Goal: Task Accomplishment & Management: Use online tool/utility

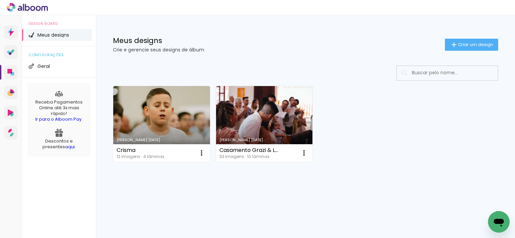
click at [462, 57] on div "Meus designs Crie e gerencie seus designs de álbum Criar um design" at bounding box center [305, 37] width 419 height 44
click at [465, 47] on span "Criar um design" at bounding box center [475, 44] width 35 height 4
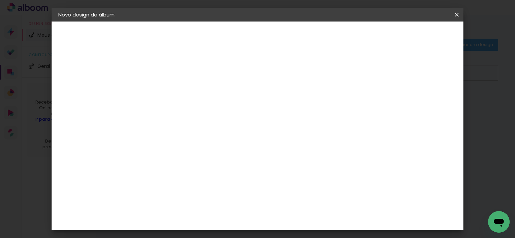
click at [168, 87] on input at bounding box center [168, 90] width 0 height 10
type input "1° Eucaristia Gileno"
type paper-input "1° Eucaristia Gileno"
click at [237, 38] on paper-button "Avançar" at bounding box center [220, 35] width 33 height 11
click at [216, 129] on input at bounding box center [186, 128] width 68 height 8
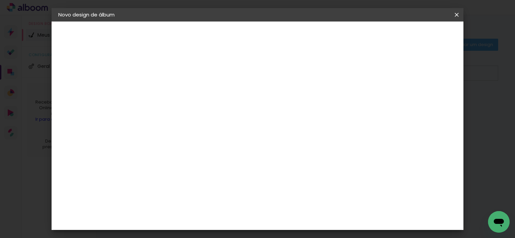
type input "master"
type paper-input "master"
click at [208, 171] on paper-item "Master Album" at bounding box center [178, 179] width 59 height 18
click at [0, 0] on slot "Avançar" at bounding box center [0, 0] width 0 height 0
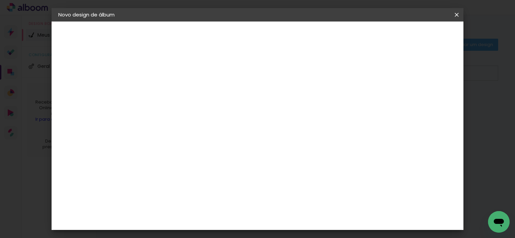
click at [214, 214] on span "15 × 15" at bounding box center [198, 223] width 31 height 18
click at [278, 39] on paper-button "Avançar" at bounding box center [261, 35] width 33 height 11
click at [300, 72] on div at bounding box center [297, 73] width 6 height 6
type paper-checkbox "on"
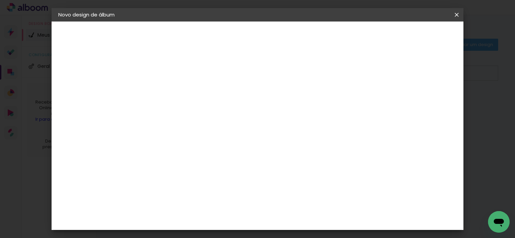
click at [338, 33] on span "Iniciar design" at bounding box center [323, 35] width 31 height 5
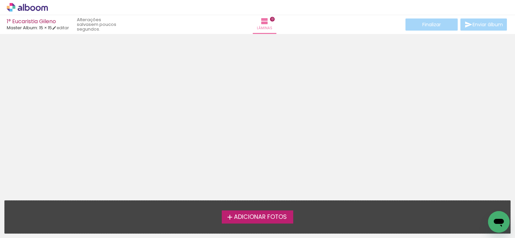
click at [251, 217] on span "Adicionar Fotos" at bounding box center [260, 218] width 53 height 6
click at [0, 0] on input "file" at bounding box center [0, 0] width 0 height 0
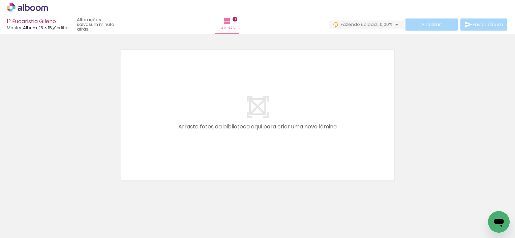
click at [77, 219] on div at bounding box center [67, 216] width 20 height 30
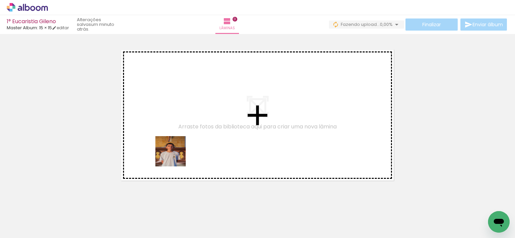
drag, startPoint x: 64, startPoint y: 221, endPoint x: 211, endPoint y: 141, distance: 167.3
click at [211, 141] on quentale-workspace at bounding box center [257, 119] width 515 height 238
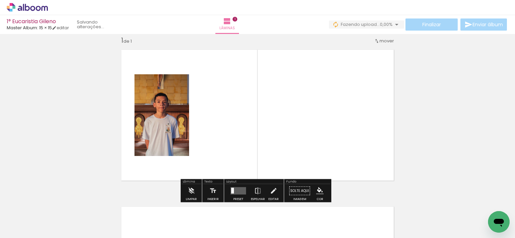
scroll to position [8, 0]
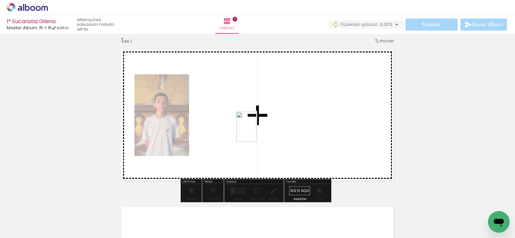
drag, startPoint x: 149, startPoint y: 221, endPoint x: 307, endPoint y: 125, distance: 184.5
click at [307, 125] on quentale-workspace at bounding box center [257, 119] width 515 height 238
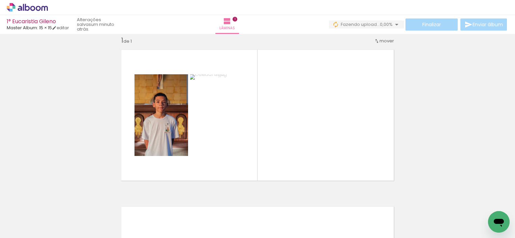
scroll to position [0, 108]
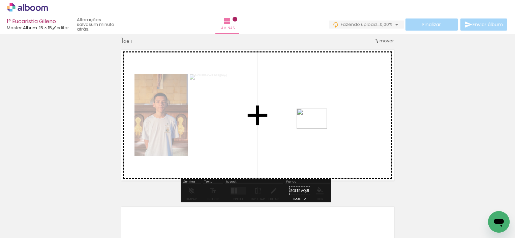
drag, startPoint x: 300, startPoint y: 221, endPoint x: 317, endPoint y: 127, distance: 95.5
click at [317, 127] on quentale-workspace at bounding box center [257, 119] width 515 height 238
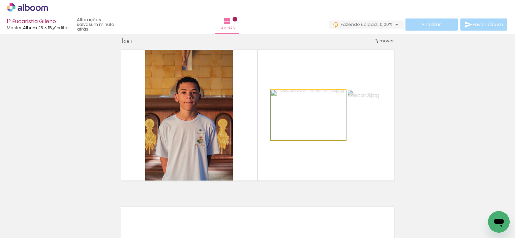
click at [317, 127] on quentale-photo at bounding box center [308, 115] width 75 height 50
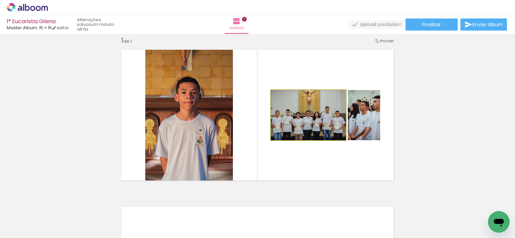
click at [314, 120] on quentale-photo at bounding box center [308, 115] width 75 height 50
click at [323, 117] on quentale-photo at bounding box center [308, 115] width 75 height 50
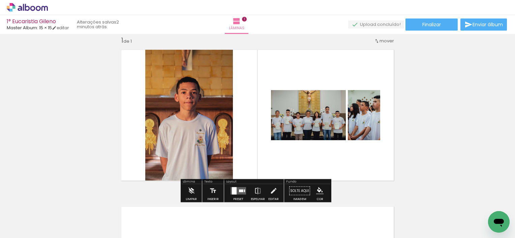
drag, startPoint x: 323, startPoint y: 117, endPoint x: 312, endPoint y: 119, distance: 11.9
click at [312, 119] on quentale-photo at bounding box center [308, 115] width 75 height 50
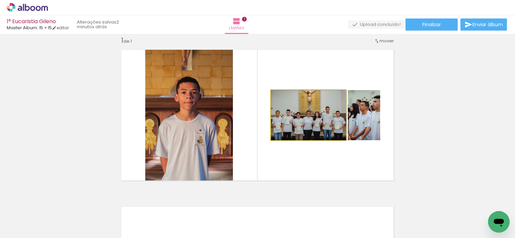
drag, startPoint x: 312, startPoint y: 119, endPoint x: 314, endPoint y: 130, distance: 11.0
click at [314, 130] on quentale-photo at bounding box center [308, 115] width 75 height 50
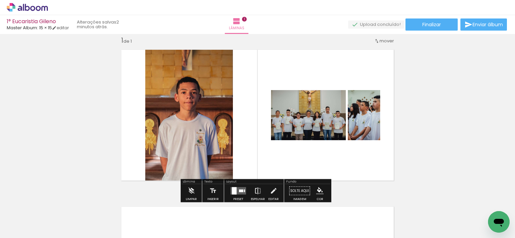
click at [255, 190] on iron-icon at bounding box center [257, 191] width 7 height 13
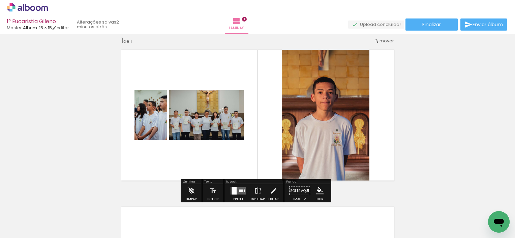
click at [255, 190] on iron-icon at bounding box center [257, 191] width 7 height 13
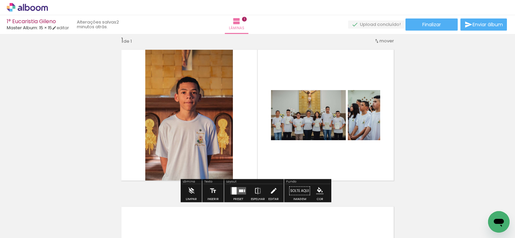
click at [275, 190] on paper-button "Editar" at bounding box center [273, 193] width 14 height 17
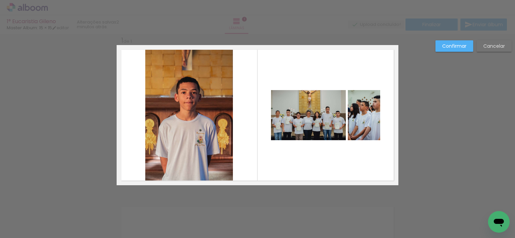
click at [319, 125] on quentale-photo at bounding box center [308, 115] width 75 height 50
click at [0, 0] on slot "Cancelar" at bounding box center [0, 0] width 0 height 0
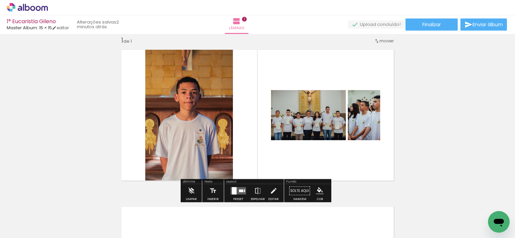
click at [303, 122] on quentale-photo at bounding box center [308, 115] width 75 height 50
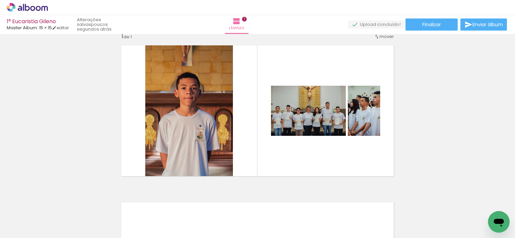
scroll to position [12, 0]
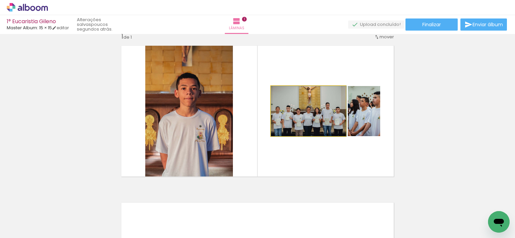
click at [321, 127] on quentale-photo at bounding box center [308, 111] width 75 height 50
click at [282, 111] on quentale-photo at bounding box center [308, 111] width 75 height 50
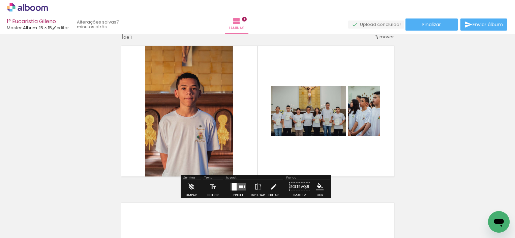
click at [0, 0] on paper-item at bounding box center [0, 0] width 0 height 0
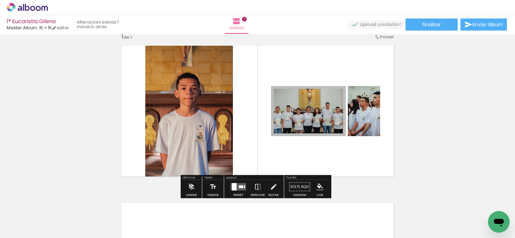
click at [0, 0] on paper-item at bounding box center [0, 0] width 0 height 0
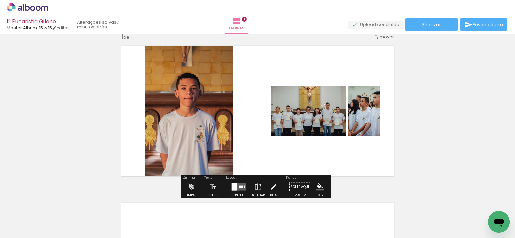
click at [309, 117] on quentale-photo at bounding box center [308, 111] width 75 height 50
click at [190, 186] on iron-icon at bounding box center [191, 187] width 7 height 13
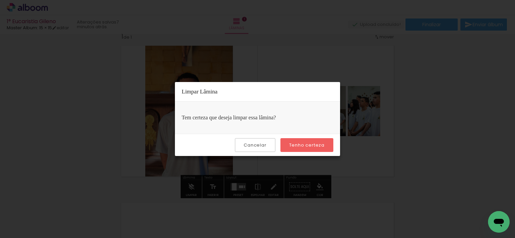
click at [293, 148] on paper-button "Tenho certeza" at bounding box center [306, 145] width 53 height 14
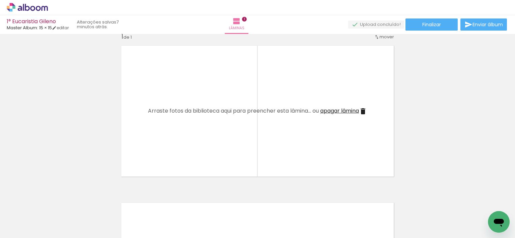
scroll to position [0, 0]
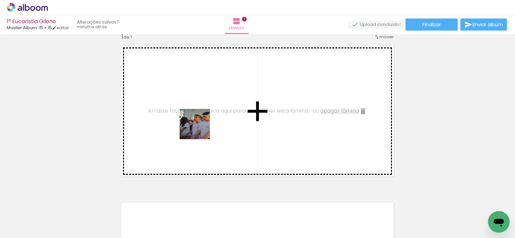
drag, startPoint x: 110, startPoint y: 220, endPoint x: 212, endPoint y: 114, distance: 147.0
click at [212, 114] on quentale-workspace at bounding box center [257, 119] width 515 height 238
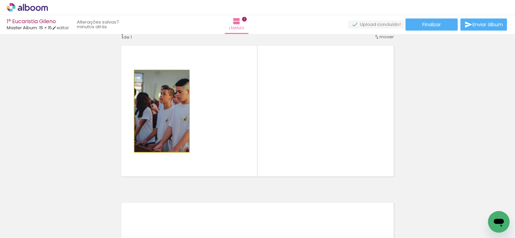
click at [166, 127] on quentale-photo at bounding box center [161, 111] width 55 height 82
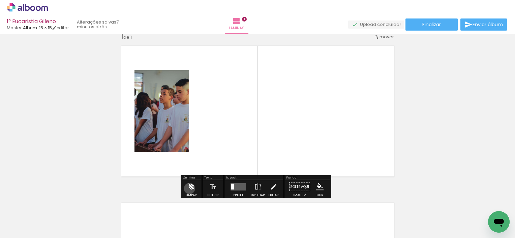
click at [189, 189] on iron-icon at bounding box center [191, 187] width 7 height 13
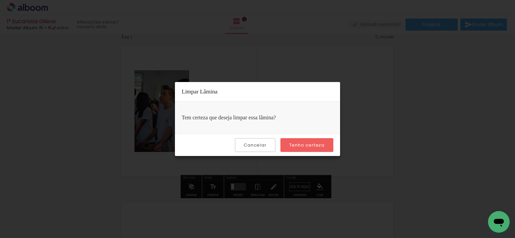
click at [0, 0] on slot "Tenho certeza" at bounding box center [0, 0] width 0 height 0
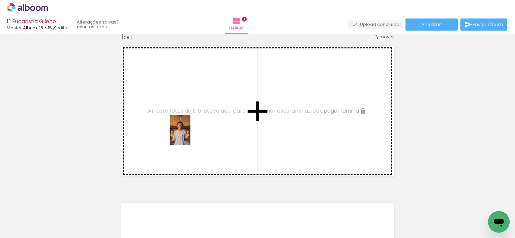
drag, startPoint x: 71, startPoint y: 223, endPoint x: 193, endPoint y: 132, distance: 151.9
click at [193, 132] on quentale-workspace at bounding box center [257, 119] width 515 height 238
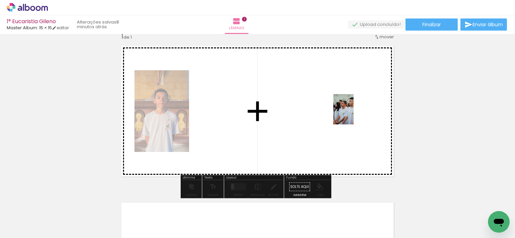
drag, startPoint x: 146, startPoint y: 219, endPoint x: 354, endPoint y: 115, distance: 233.0
click at [354, 115] on quentale-workspace at bounding box center [257, 119] width 515 height 238
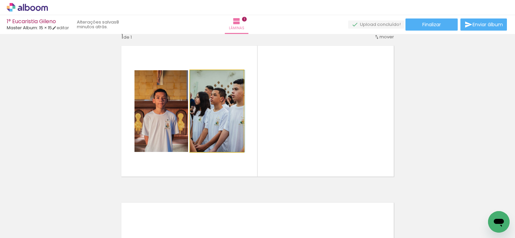
drag, startPoint x: 214, startPoint y: 130, endPoint x: 229, endPoint y: 130, distance: 15.5
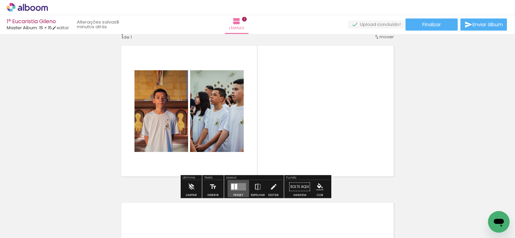
click at [235, 188] on div at bounding box center [235, 187] width 3 height 6
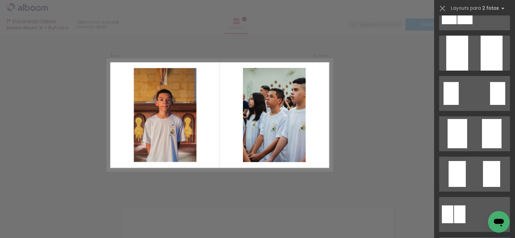
scroll to position [65, 0]
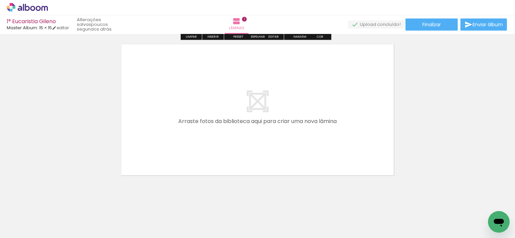
scroll to position [171, 0]
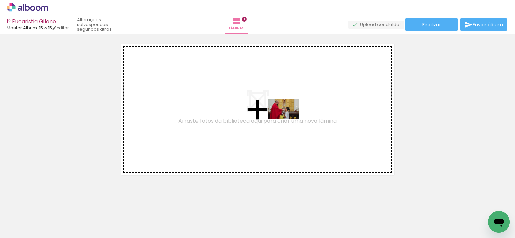
drag, startPoint x: 307, startPoint y: 223, endPoint x: 288, endPoint y: 120, distance: 104.8
click at [288, 120] on quentale-workspace at bounding box center [257, 119] width 515 height 238
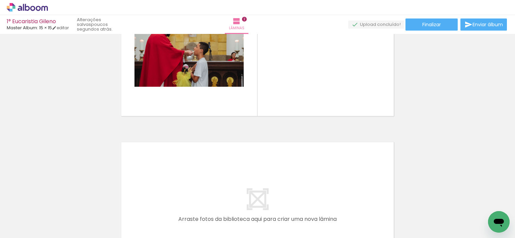
scroll to position [231, 0]
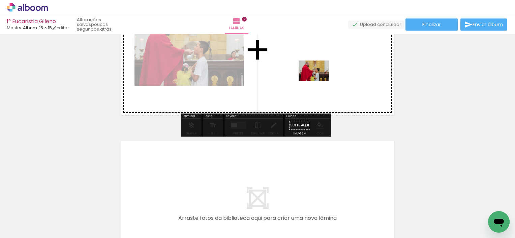
drag, startPoint x: 331, startPoint y: 224, endPoint x: 319, endPoint y: 81, distance: 143.4
click at [319, 81] on quentale-workspace at bounding box center [257, 119] width 515 height 238
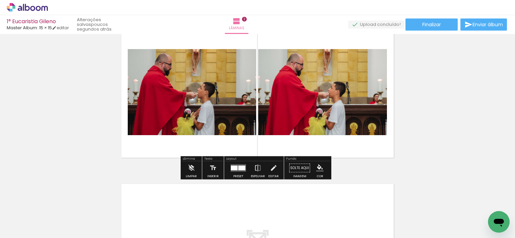
scroll to position [188, 0]
click at [318, 88] on quentale-photo at bounding box center [322, 93] width 129 height 86
click at [188, 168] on iron-icon at bounding box center [191, 168] width 7 height 13
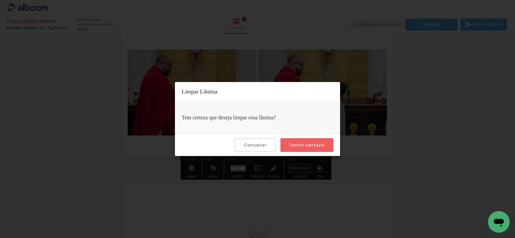
click at [319, 141] on paper-button "Tenho certeza" at bounding box center [306, 145] width 53 height 14
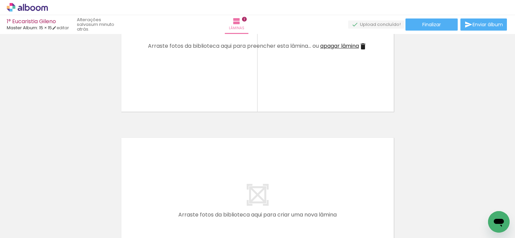
scroll to position [241, 0]
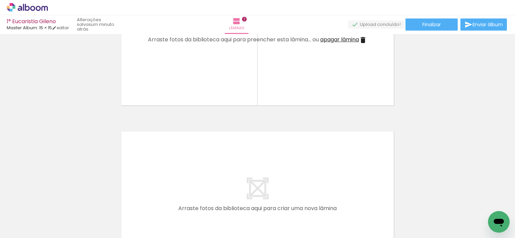
click at [77, 220] on div at bounding box center [67, 216] width 20 height 30
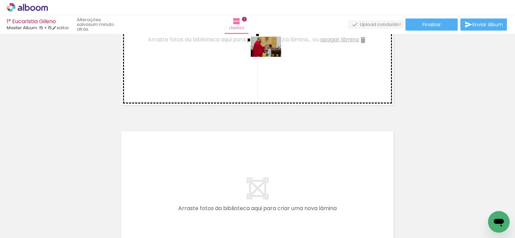
drag, startPoint x: 289, startPoint y: 224, endPoint x: 270, endPoint y: 55, distance: 169.5
click at [270, 55] on quentale-workspace at bounding box center [257, 119] width 515 height 238
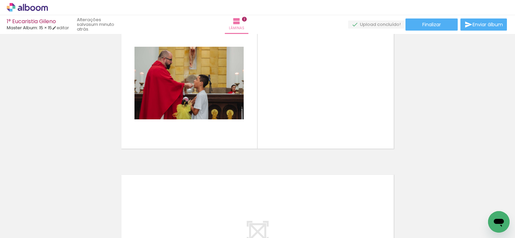
scroll to position [200, 0]
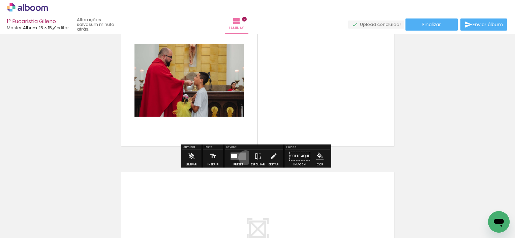
click at [244, 158] on quentale-layouter at bounding box center [237, 156] width 15 height 7
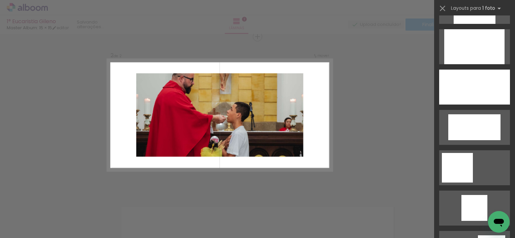
scroll to position [437, 0]
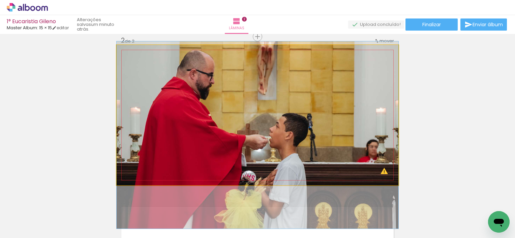
drag, startPoint x: 344, startPoint y: 131, endPoint x: 344, endPoint y: 151, distance: 20.2
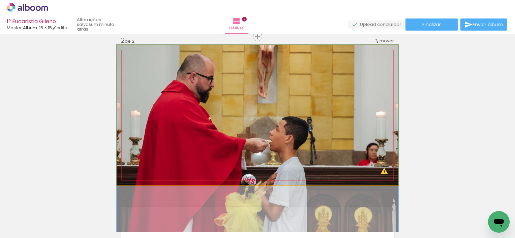
drag, startPoint x: 344, startPoint y: 151, endPoint x: 345, endPoint y: 155, distance: 4.1
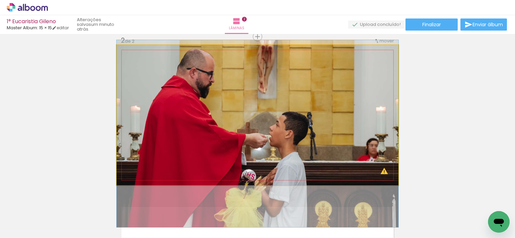
drag, startPoint x: 335, startPoint y: 146, endPoint x: 335, endPoint y: 140, distance: 5.4
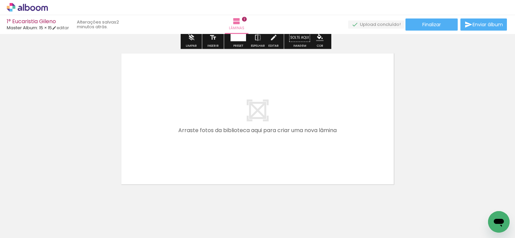
scroll to position [320, 0]
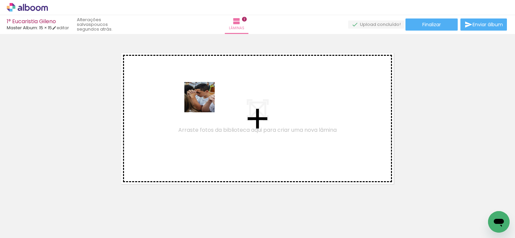
drag, startPoint x: 185, startPoint y: 214, endPoint x: 202, endPoint y: 97, distance: 117.8
click at [202, 97] on quentale-workspace at bounding box center [257, 119] width 515 height 238
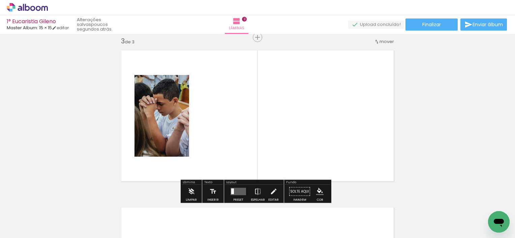
scroll to position [323, 0]
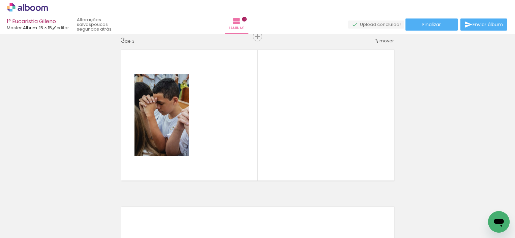
click at [77, 219] on div at bounding box center [67, 216] width 20 height 30
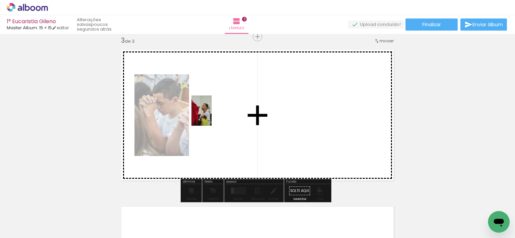
drag, startPoint x: 262, startPoint y: 219, endPoint x: 211, endPoint y: 115, distance: 116.4
click at [211, 115] on quentale-workspace at bounding box center [257, 119] width 515 height 238
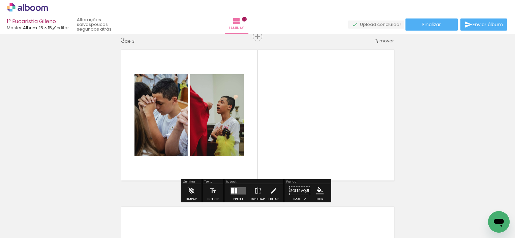
click at [158, 121] on quentale-photo at bounding box center [161, 115] width 54 height 82
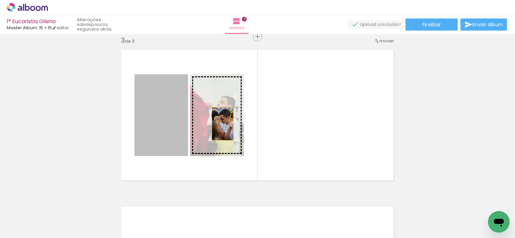
drag, startPoint x: 158, startPoint y: 121, endPoint x: 229, endPoint y: 124, distance: 71.8
click at [0, 0] on slot at bounding box center [0, 0] width 0 height 0
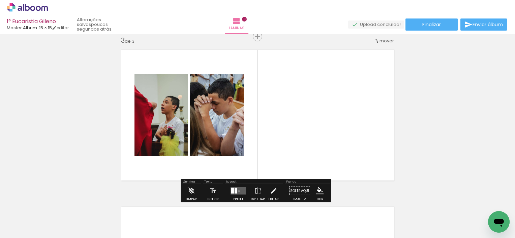
click at [237, 191] on quentale-layouter at bounding box center [237, 191] width 15 height 7
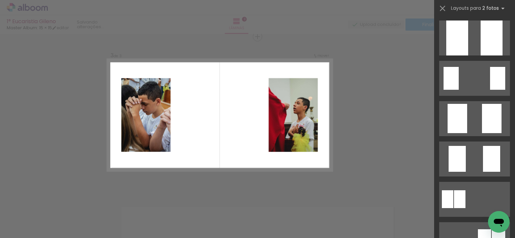
scroll to position [81, 0]
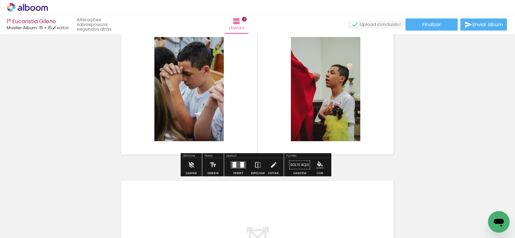
scroll to position [357, 0]
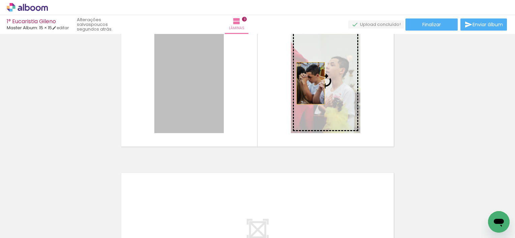
drag, startPoint x: 197, startPoint y: 71, endPoint x: 316, endPoint y: 84, distance: 119.9
click at [0, 0] on slot at bounding box center [0, 0] width 0 height 0
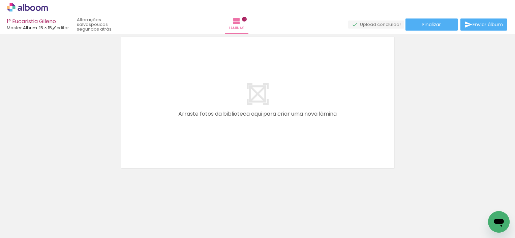
scroll to position [0, 108]
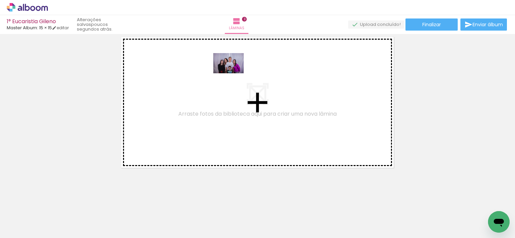
drag, startPoint x: 461, startPoint y: 217, endPoint x: 206, endPoint y: 79, distance: 289.8
click at [206, 79] on quentale-workspace at bounding box center [257, 119] width 515 height 238
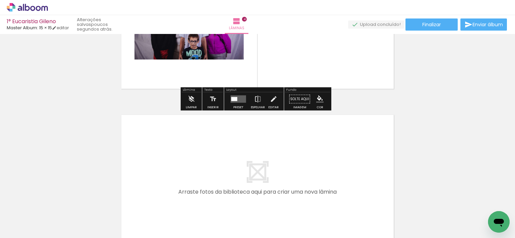
scroll to position [573, 0]
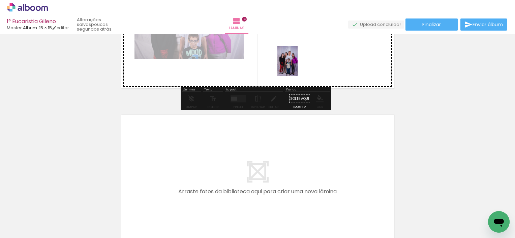
drag, startPoint x: 412, startPoint y: 222, endPoint x: 296, endPoint y: 66, distance: 193.6
click at [296, 66] on quentale-workspace at bounding box center [257, 119] width 515 height 238
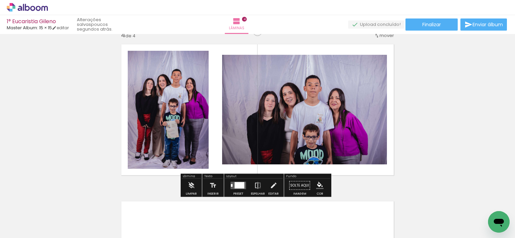
scroll to position [477, 0]
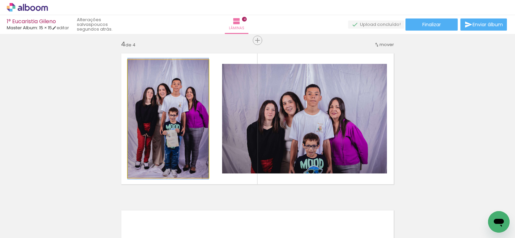
click at [167, 121] on quentale-photo at bounding box center [168, 119] width 81 height 118
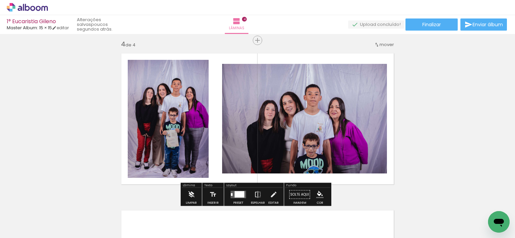
click at [192, 196] on iron-icon at bounding box center [191, 194] width 7 height 13
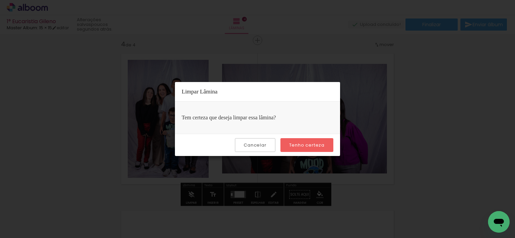
click at [0, 0] on slot "Tenho certeza" at bounding box center [0, 0] width 0 height 0
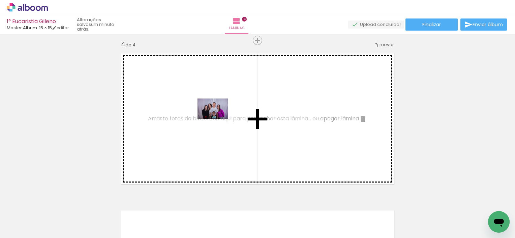
drag, startPoint x: 457, startPoint y: 217, endPoint x: 215, endPoint y: 119, distance: 261.0
click at [215, 119] on quentale-workspace at bounding box center [257, 119] width 515 height 238
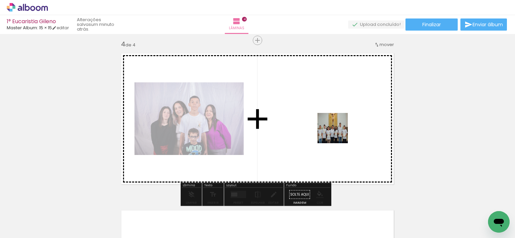
drag, startPoint x: 307, startPoint y: 221, endPoint x: 338, endPoint y: 130, distance: 96.1
click at [338, 130] on quentale-workspace at bounding box center [257, 119] width 515 height 238
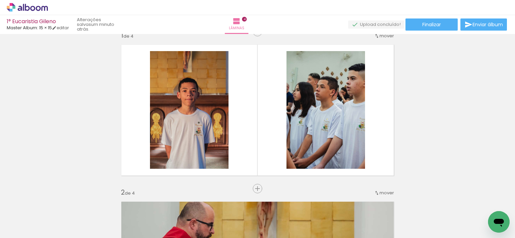
scroll to position [13, 0]
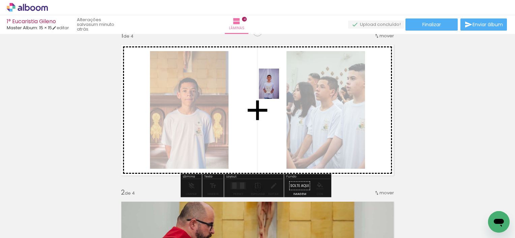
drag, startPoint x: 346, startPoint y: 218, endPoint x: 276, endPoint y: 96, distance: 141.1
click at [276, 96] on quentale-workspace at bounding box center [257, 119] width 515 height 238
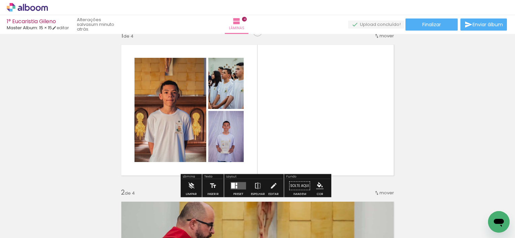
click at [219, 134] on quentale-photo at bounding box center [225, 136] width 35 height 51
click at [241, 189] on quentale-layouter at bounding box center [237, 186] width 15 height 7
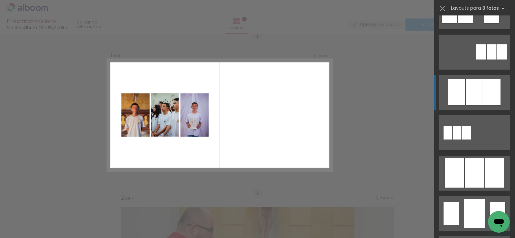
scroll to position [312, 0]
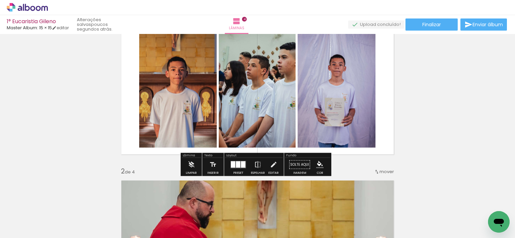
scroll to position [33, 0]
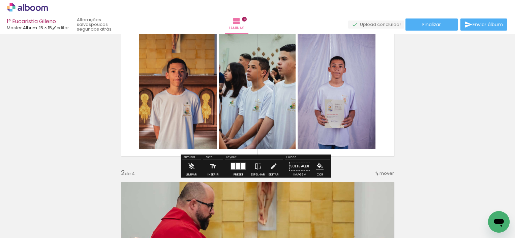
click at [190, 121] on quentale-photo at bounding box center [177, 91] width 77 height 118
click at [192, 167] on iron-icon at bounding box center [191, 166] width 7 height 13
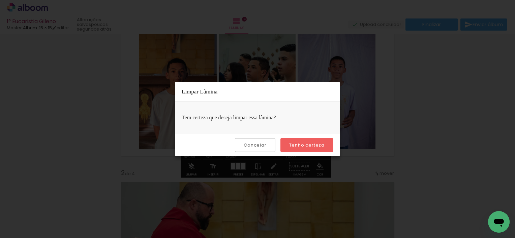
click at [307, 141] on paper-button "Tenho certeza" at bounding box center [306, 145] width 53 height 14
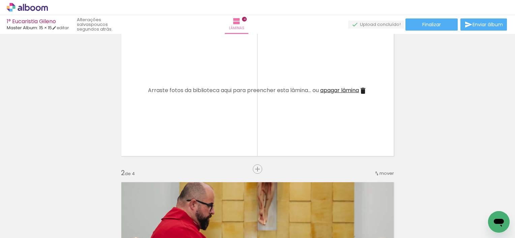
scroll to position [0, 0]
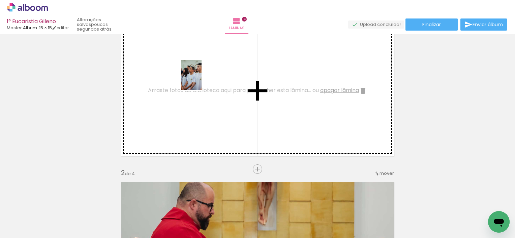
drag, startPoint x: 147, startPoint y: 218, endPoint x: 204, endPoint y: 79, distance: 150.4
click at [204, 79] on quentale-workspace at bounding box center [257, 119] width 515 height 238
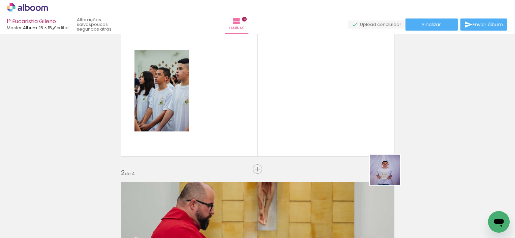
drag, startPoint x: 446, startPoint y: 217, endPoint x: 296, endPoint y: 110, distance: 184.0
click at [296, 110] on quentale-workspace at bounding box center [257, 119] width 515 height 238
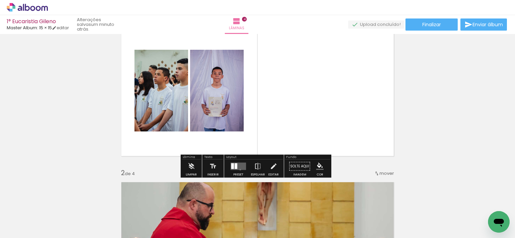
click at [238, 170] on quentale-layouter at bounding box center [237, 166] width 15 height 7
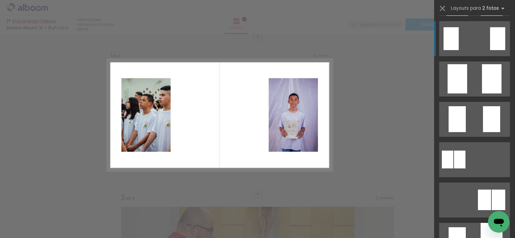
scroll to position [121, 0]
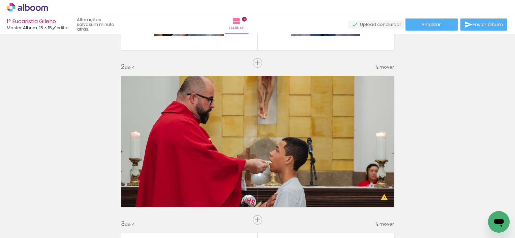
scroll to position [137, 0]
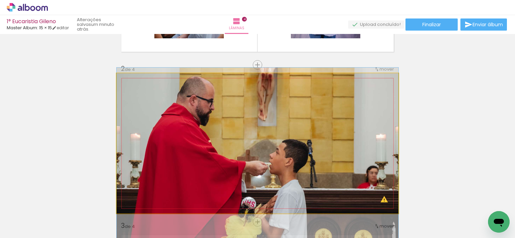
click at [336, 146] on quentale-photo at bounding box center [258, 143] width 282 height 140
drag, startPoint x: 336, startPoint y: 146, endPoint x: 327, endPoint y: 147, distance: 9.1
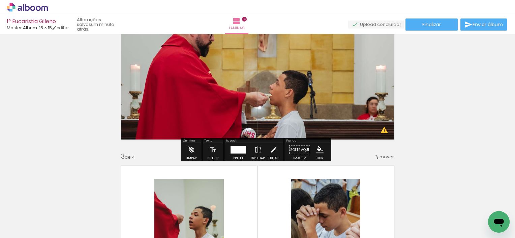
scroll to position [207, 0]
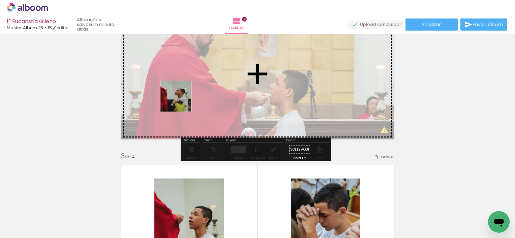
drag, startPoint x: 215, startPoint y: 217, endPoint x: 176, endPoint y: 97, distance: 126.8
click at [176, 97] on quentale-workspace at bounding box center [257, 119] width 515 height 238
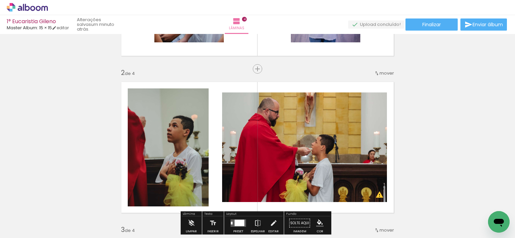
scroll to position [133, 0]
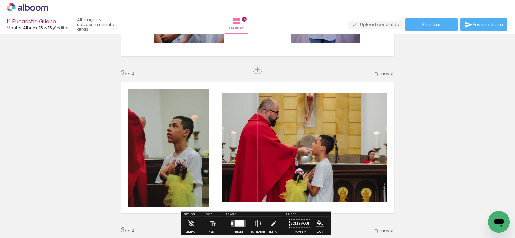
click at [176, 140] on quentale-photo at bounding box center [168, 148] width 81 height 118
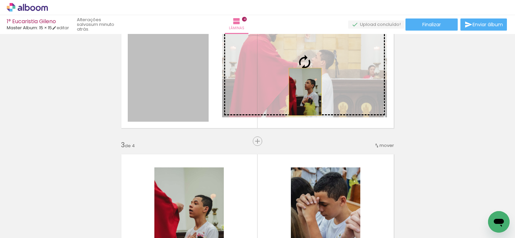
drag, startPoint x: 190, startPoint y: 89, endPoint x: 302, endPoint y: 92, distance: 112.5
click at [0, 0] on slot at bounding box center [0, 0] width 0 height 0
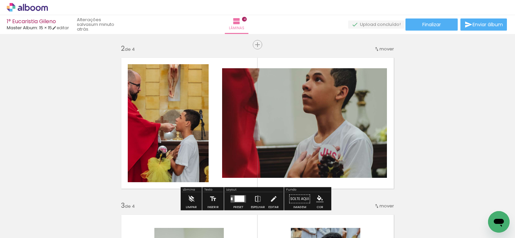
scroll to position [156, 0]
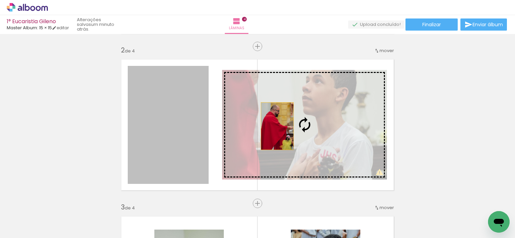
drag, startPoint x: 172, startPoint y: 114, endPoint x: 288, endPoint y: 129, distance: 117.5
click at [0, 0] on slot at bounding box center [0, 0] width 0 height 0
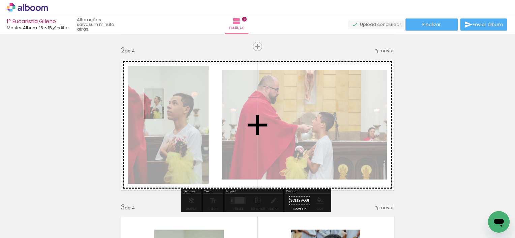
drag, startPoint x: 264, startPoint y: 220, endPoint x: 164, endPoint y: 109, distance: 149.8
click at [164, 109] on quentale-workspace at bounding box center [257, 119] width 515 height 238
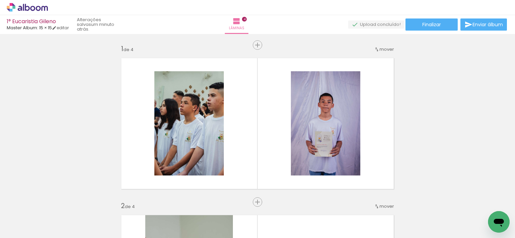
scroll to position [121, 0]
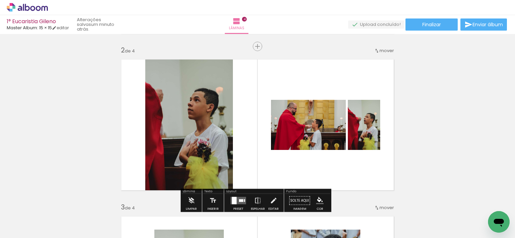
click at [350, 137] on quentale-photo at bounding box center [364, 125] width 32 height 50
click at [132, 202] on iron-icon at bounding box center [128, 202] width 7 height 7
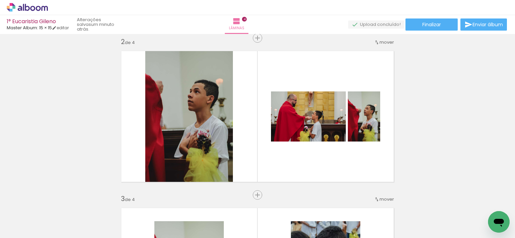
scroll to position [166, 0]
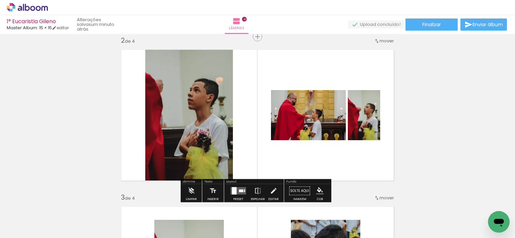
click at [132, 206] on paper-icon-button at bounding box center [128, 202] width 8 height 8
click at [243, 206] on quentale-thumb at bounding box center [256, 215] width 38 height 39
click at [132, 202] on iron-icon at bounding box center [128, 202] width 7 height 7
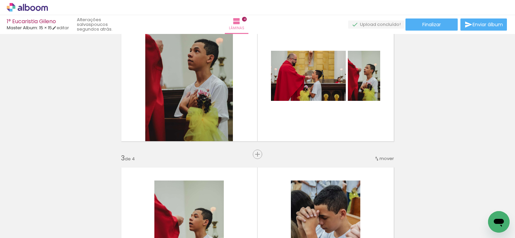
scroll to position [205, 0]
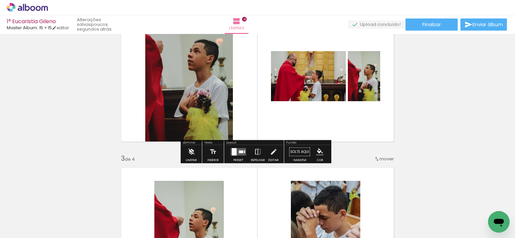
click at [188, 155] on iron-icon at bounding box center [191, 152] width 7 height 13
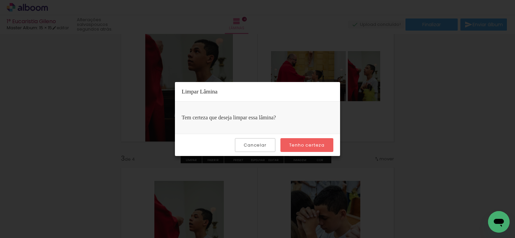
click at [289, 142] on paper-button "Tenho certeza" at bounding box center [306, 145] width 53 height 14
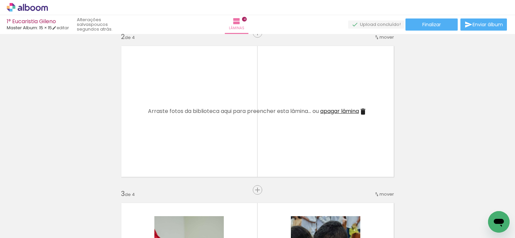
scroll to position [170, 0]
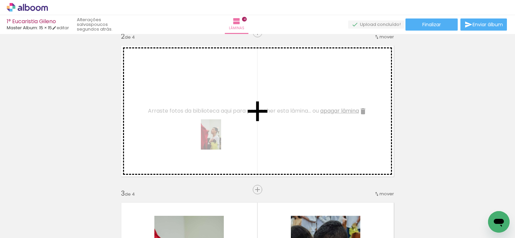
drag, startPoint x: 262, startPoint y: 225, endPoint x: 221, endPoint y: 140, distance: 94.5
click at [221, 140] on quentale-workspace at bounding box center [257, 119] width 515 height 238
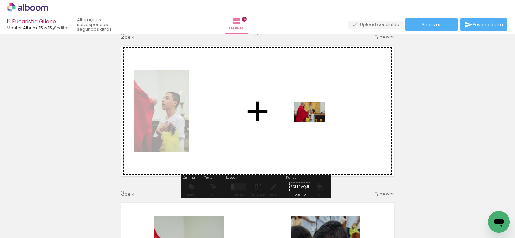
drag, startPoint x: 296, startPoint y: 219, endPoint x: 314, endPoint y: 123, distance: 98.3
click at [314, 123] on quentale-workspace at bounding box center [257, 119] width 515 height 238
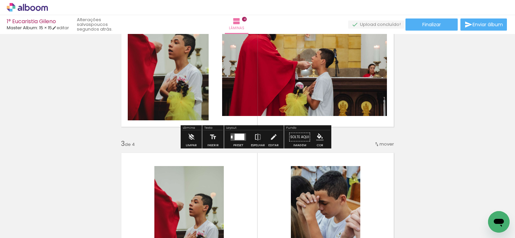
scroll to position [220, 0]
click at [236, 144] on div "Preset" at bounding box center [238, 145] width 10 height 3
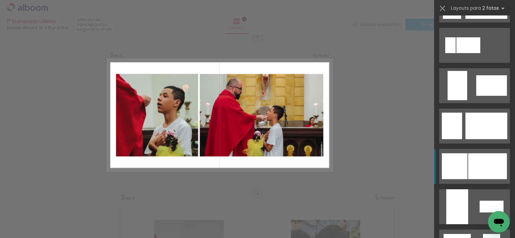
scroll to position [478, 0]
click at [246, 108] on quentale-photo at bounding box center [261, 115] width 123 height 83
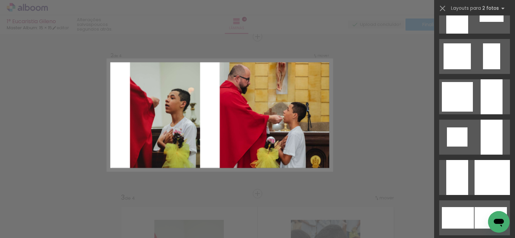
scroll to position [702, 0]
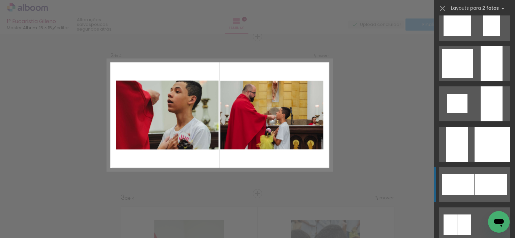
click at [450, 36] on div at bounding box center [456, 23] width 27 height 26
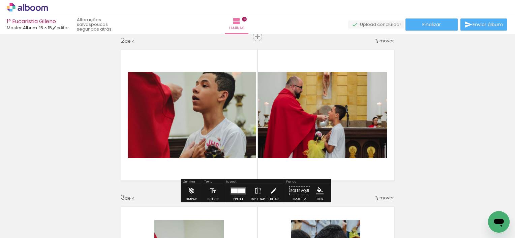
click at [214, 108] on quentale-photo at bounding box center [192, 115] width 128 height 86
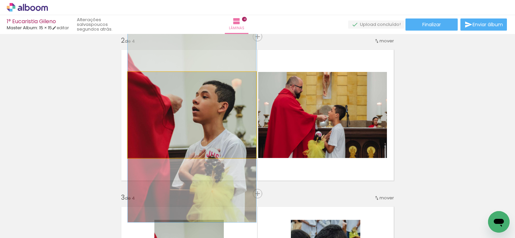
drag, startPoint x: 214, startPoint y: 108, endPoint x: 213, endPoint y: 123, distance: 14.9
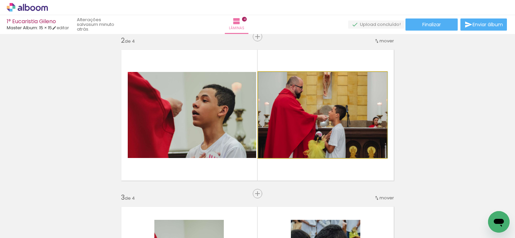
drag, startPoint x: 338, startPoint y: 143, endPoint x: 342, endPoint y: 144, distance: 4.4
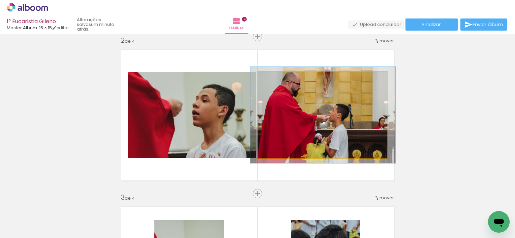
type paper-slider "112"
click at [275, 81] on div at bounding box center [277, 79] width 6 height 6
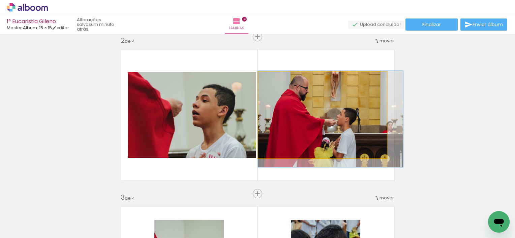
drag, startPoint x: 309, startPoint y: 119, endPoint x: 327, endPoint y: 123, distance: 18.6
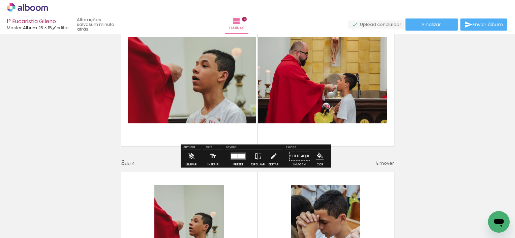
scroll to position [201, 0]
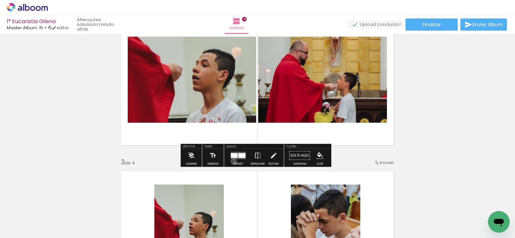
click at [232, 161] on div at bounding box center [238, 155] width 18 height 13
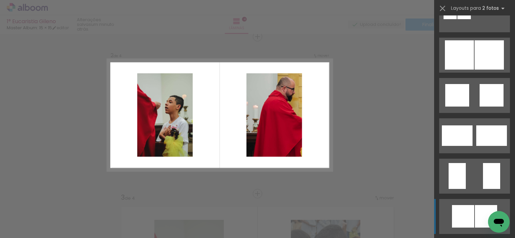
scroll to position [1522, 0]
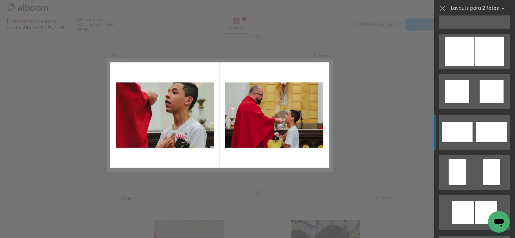
click at [471, 155] on quentale-layouter at bounding box center [474, 172] width 71 height 35
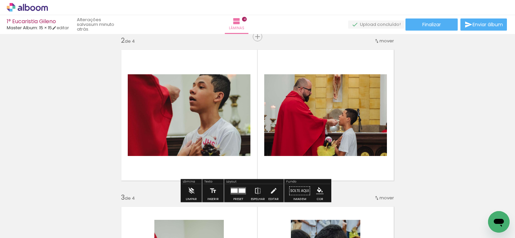
click at [229, 90] on quentale-photo at bounding box center [189, 115] width 123 height 82
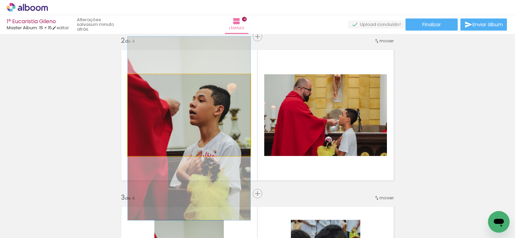
drag, startPoint x: 229, startPoint y: 90, endPoint x: 230, endPoint y: 103, distance: 13.5
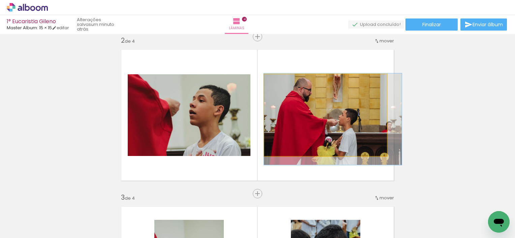
click at [340, 129] on quentale-photo at bounding box center [325, 115] width 123 height 82
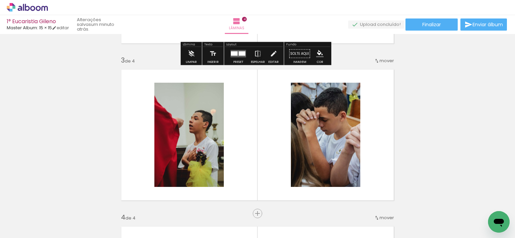
scroll to position [304, 0]
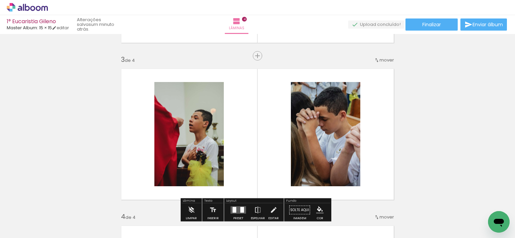
click at [170, 143] on quentale-photo at bounding box center [188, 134] width 69 height 104
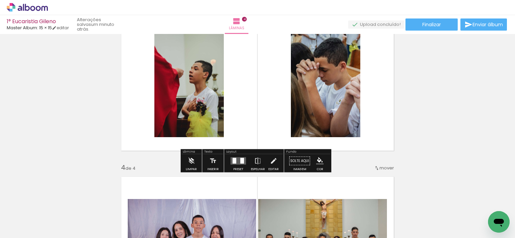
scroll to position [353, 0]
click at [183, 69] on quentale-photo at bounding box center [188, 85] width 69 height 104
click at [191, 163] on iron-icon at bounding box center [191, 161] width 7 height 13
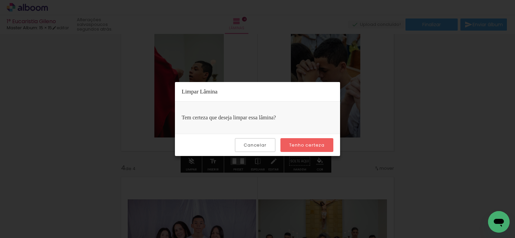
click at [287, 146] on paper-button "Tenho certeza" at bounding box center [306, 145] width 53 height 14
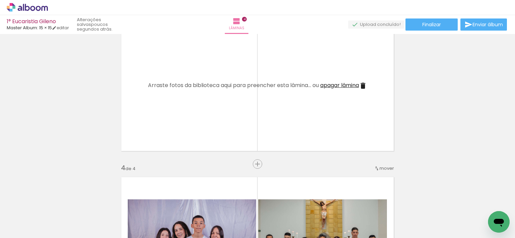
scroll to position [0, 108]
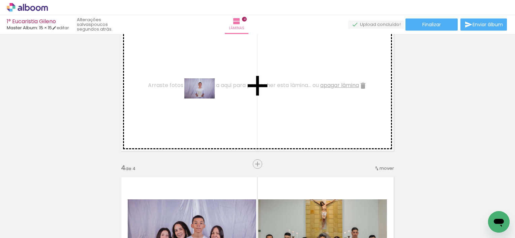
drag, startPoint x: 373, startPoint y: 215, endPoint x: 201, endPoint y: 99, distance: 206.9
click at [201, 99] on quentale-workspace at bounding box center [257, 119] width 515 height 238
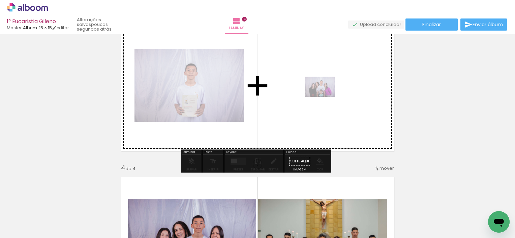
drag, startPoint x: 451, startPoint y: 219, endPoint x: 324, endPoint y: 98, distance: 175.3
click at [324, 98] on quentale-workspace at bounding box center [257, 119] width 515 height 238
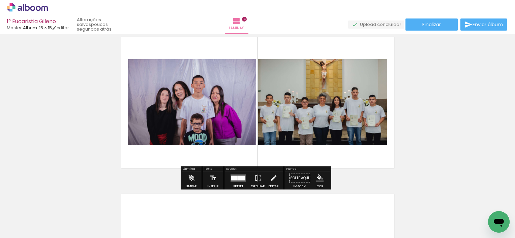
scroll to position [493, 0]
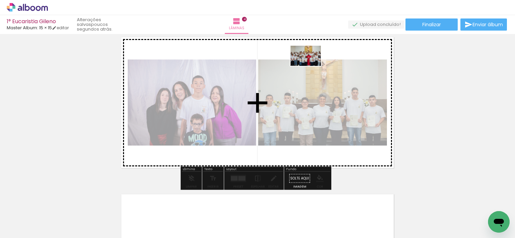
drag, startPoint x: 261, startPoint y: 213, endPoint x: 310, endPoint y: 67, distance: 154.3
click at [310, 67] on quentale-workspace at bounding box center [257, 119] width 515 height 238
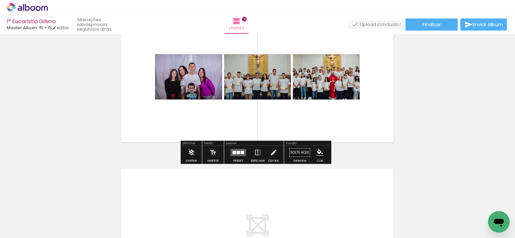
scroll to position [519, 0]
click at [189, 82] on quentale-photo at bounding box center [188, 76] width 67 height 45
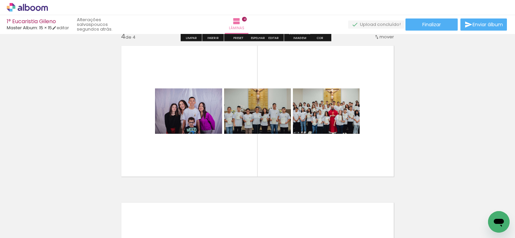
scroll to position [486, 0]
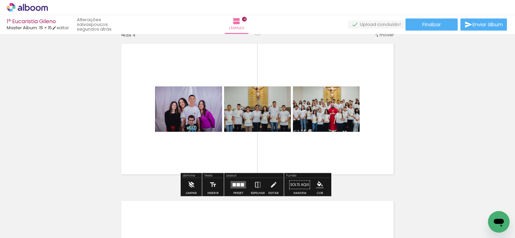
click at [191, 188] on iron-icon at bounding box center [191, 185] width 7 height 13
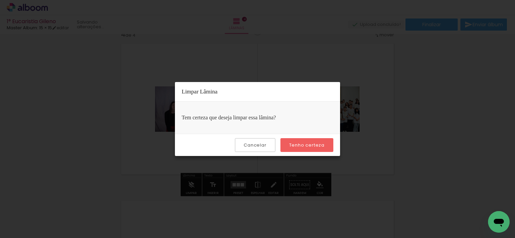
click at [303, 151] on paper-button "Tenho certeza" at bounding box center [306, 145] width 53 height 14
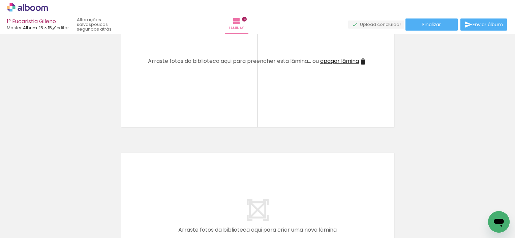
scroll to position [535, 0]
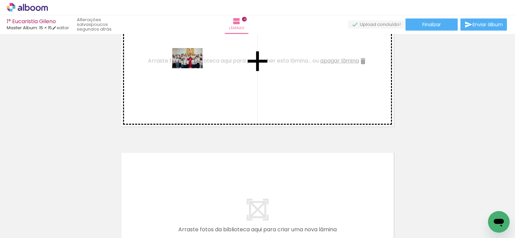
drag, startPoint x: 266, startPoint y: 220, endPoint x: 192, endPoint y: 70, distance: 167.1
click at [192, 70] on quentale-workspace at bounding box center [257, 119] width 515 height 238
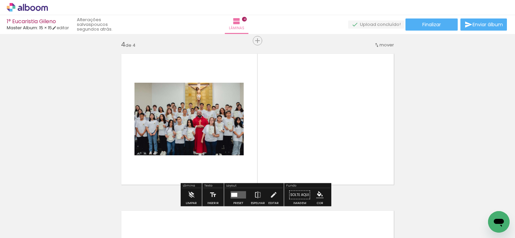
scroll to position [476, 0]
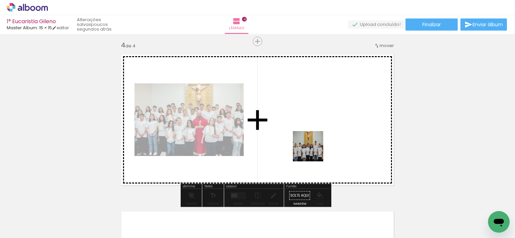
drag, startPoint x: 300, startPoint y: 224, endPoint x: 322, endPoint y: 134, distance: 92.6
click at [322, 134] on quentale-workspace at bounding box center [257, 119] width 515 height 238
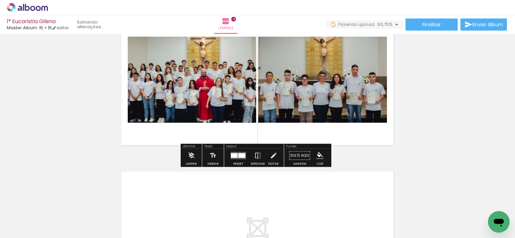
scroll to position [0, 146]
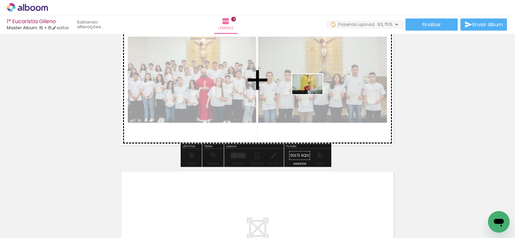
drag, startPoint x: 481, startPoint y: 212, endPoint x: 312, endPoint y: 94, distance: 205.9
click at [312, 94] on quentale-workspace at bounding box center [257, 119] width 515 height 238
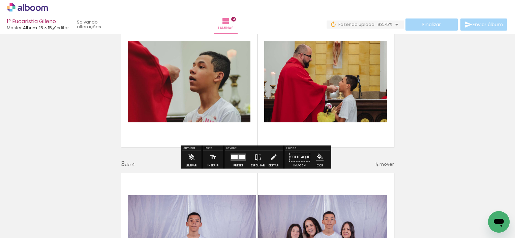
scroll to position [198, 0]
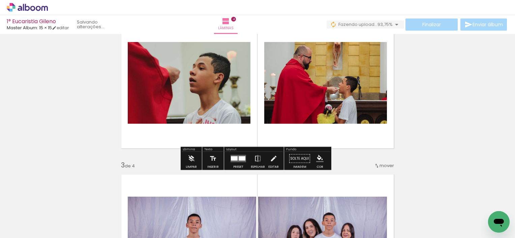
click at [212, 102] on quentale-photo at bounding box center [189, 83] width 123 height 82
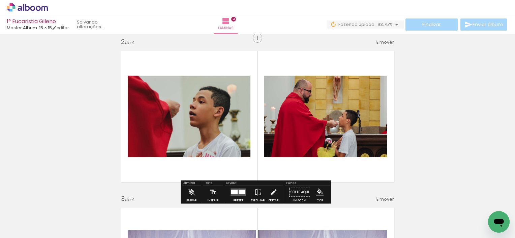
scroll to position [165, 0]
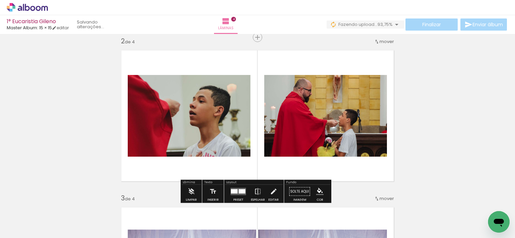
click at [196, 111] on quentale-photo at bounding box center [189, 116] width 123 height 82
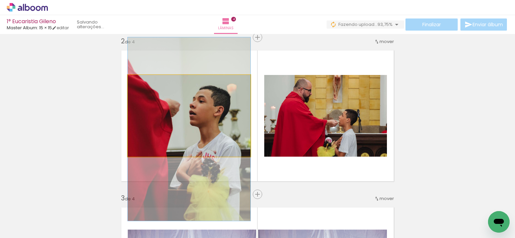
click at [216, 132] on quentale-photo at bounding box center [189, 116] width 123 height 82
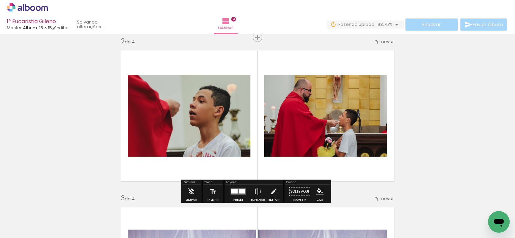
drag, startPoint x: 216, startPoint y: 132, endPoint x: 209, endPoint y: 132, distance: 7.1
click at [209, 132] on quentale-photo at bounding box center [189, 116] width 123 height 82
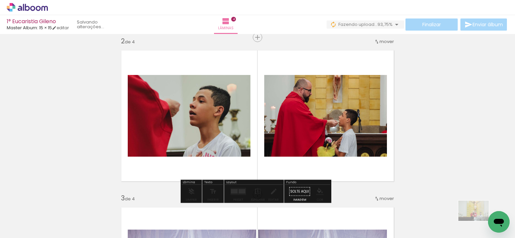
drag, startPoint x: 489, startPoint y: 212, endPoint x: 478, endPoint y: 222, distance: 15.5
click at [478, 222] on div at bounding box center [487, 216] width 33 height 22
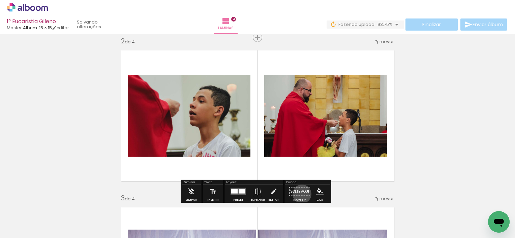
click at [299, 194] on paper-button "Solte aqui Imagem" at bounding box center [299, 193] width 24 height 17
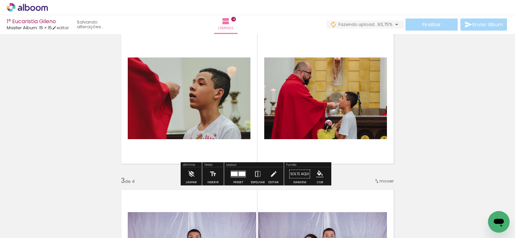
scroll to position [185, 0]
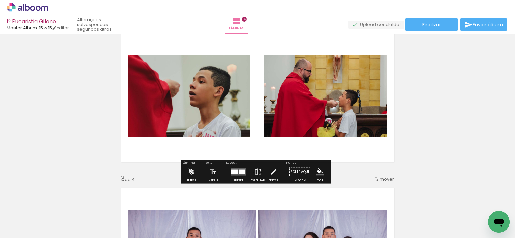
click at [188, 173] on iron-icon at bounding box center [191, 172] width 7 height 13
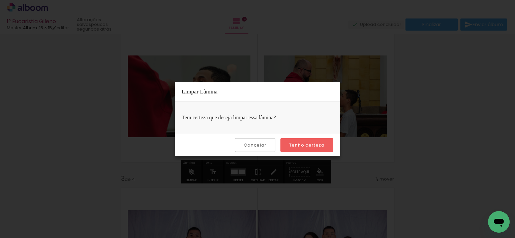
click at [0, 0] on slot "Tenho certeza" at bounding box center [0, 0] width 0 height 0
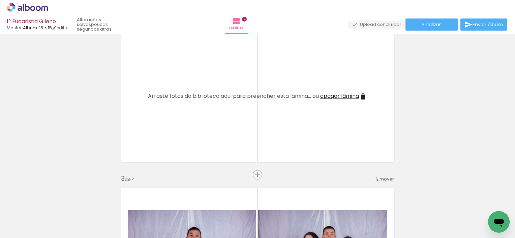
drag, startPoint x: 485, startPoint y: 220, endPoint x: 394, endPoint y: 171, distance: 103.4
drag, startPoint x: 882, startPoint y: 382, endPoint x: 476, endPoint y: 210, distance: 440.9
click html
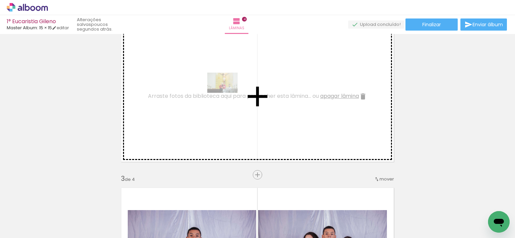
drag, startPoint x: 476, startPoint y: 210, endPoint x: 191, endPoint y: 106, distance: 303.8
click at [191, 106] on quentale-workspace at bounding box center [257, 119] width 515 height 238
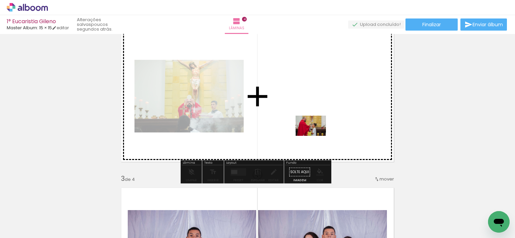
drag, startPoint x: 182, startPoint y: 218, endPoint x: 316, endPoint y: 136, distance: 157.1
click at [316, 136] on quentale-workspace at bounding box center [257, 119] width 515 height 238
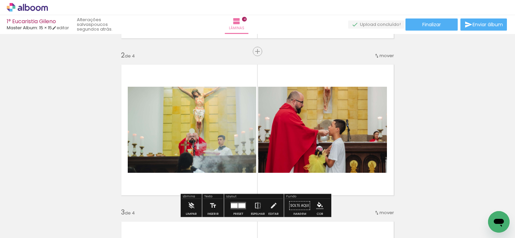
scroll to position [160, 0]
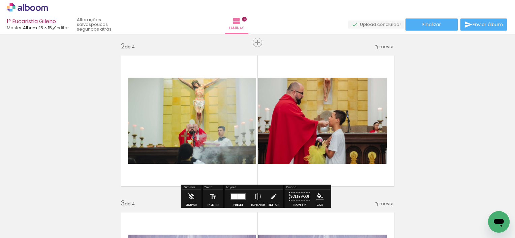
click at [242, 194] on quentale-layouter at bounding box center [237, 196] width 15 height 7
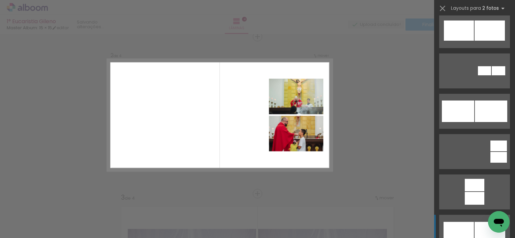
scroll to position [492, 0]
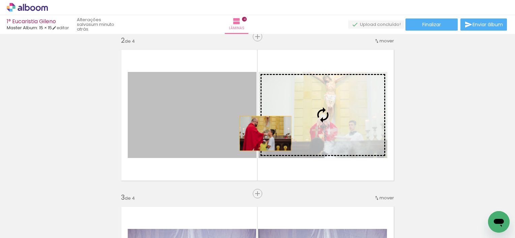
drag, startPoint x: 240, startPoint y: 134, endPoint x: 283, endPoint y: 133, distance: 43.5
click at [0, 0] on slot at bounding box center [0, 0] width 0 height 0
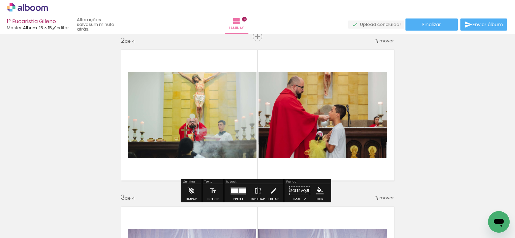
click at [234, 190] on div at bounding box center [234, 191] width 7 height 5
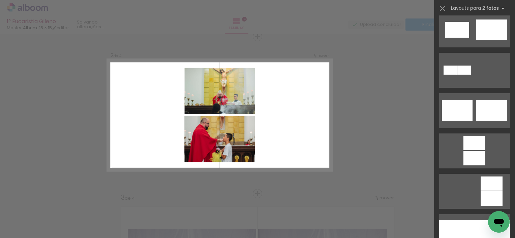
scroll to position [212, 0]
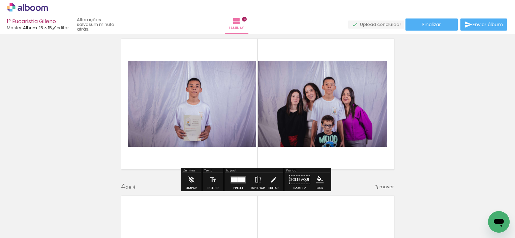
scroll to position [334, 0]
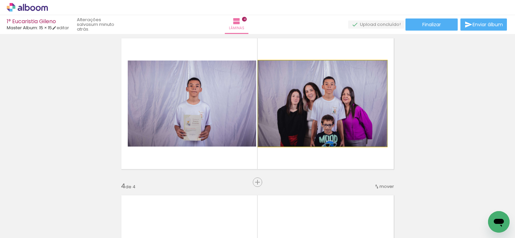
click at [317, 123] on quentale-photo at bounding box center [322, 104] width 129 height 86
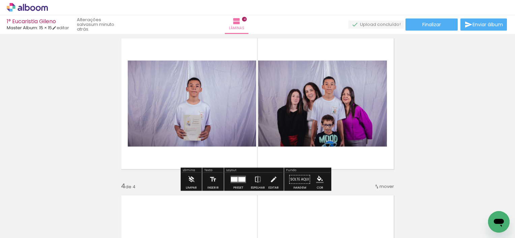
click at [229, 182] on div at bounding box center [238, 179] width 18 height 13
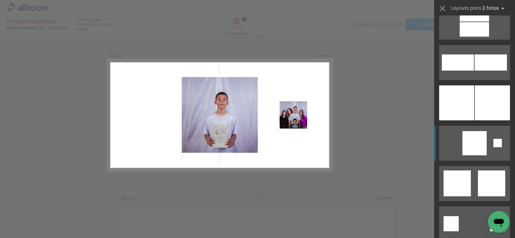
scroll to position [1701, 0]
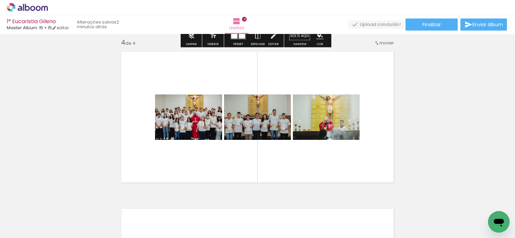
scroll to position [478, 0]
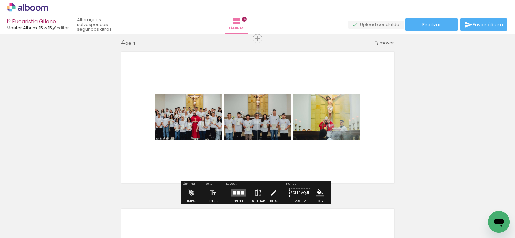
click at [375, 40] on iron-icon at bounding box center [376, 42] width 5 height 5
click at [362, 62] on span "antes da" at bounding box center [356, 63] width 20 height 11
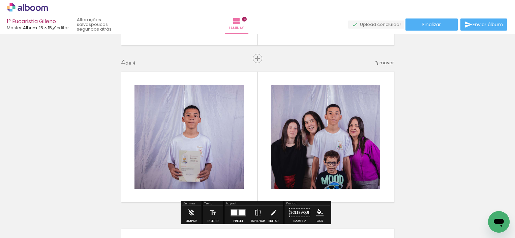
scroll to position [458, 0]
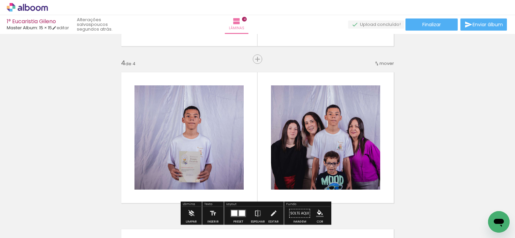
click at [380, 64] on span "mover" at bounding box center [386, 63] width 14 height 6
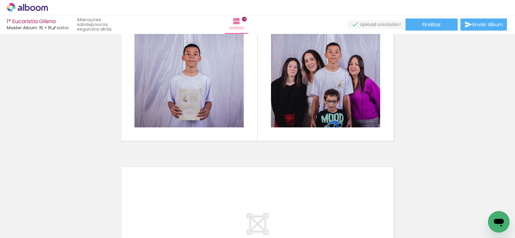
scroll to position [521, 0]
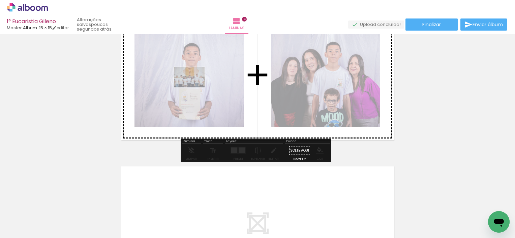
drag, startPoint x: 265, startPoint y: 221, endPoint x: 194, endPoint y: 88, distance: 151.4
click at [194, 88] on quentale-workspace at bounding box center [257, 119] width 515 height 238
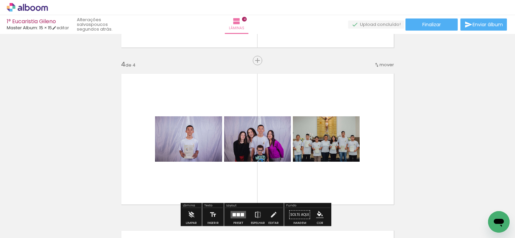
scroll to position [457, 0]
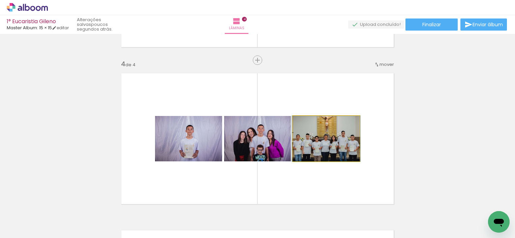
click at [315, 153] on quentale-photo at bounding box center [326, 138] width 67 height 45
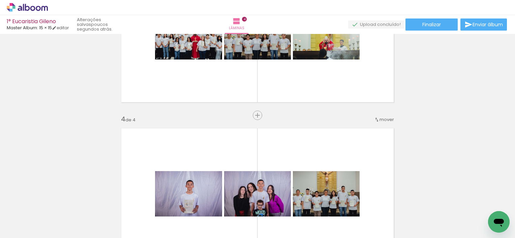
scroll to position [493, 0]
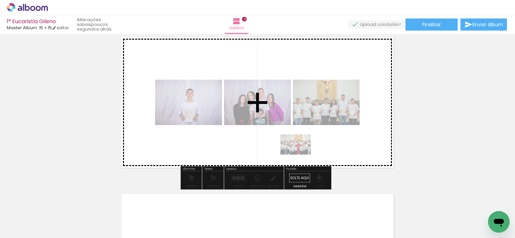
drag, startPoint x: 244, startPoint y: 214, endPoint x: 300, endPoint y: 155, distance: 81.7
click at [300, 155] on quentale-workspace at bounding box center [257, 119] width 515 height 238
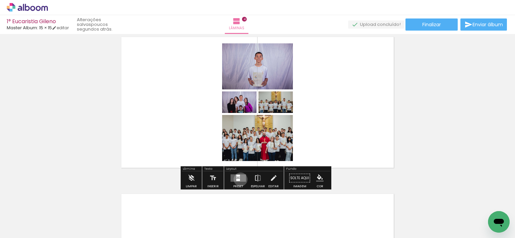
click at [239, 179] on quentale-layouter at bounding box center [237, 178] width 15 height 7
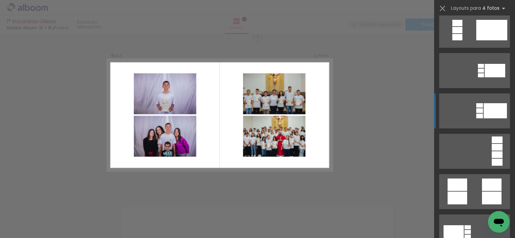
scroll to position [168, 0]
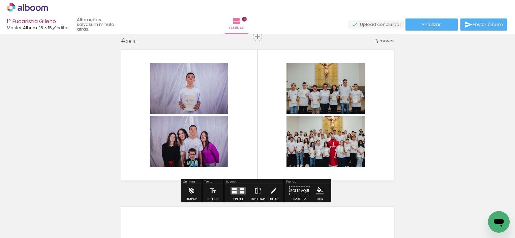
drag, startPoint x: 465, startPoint y: 187, endPoint x: 308, endPoint y: 104, distance: 177.8
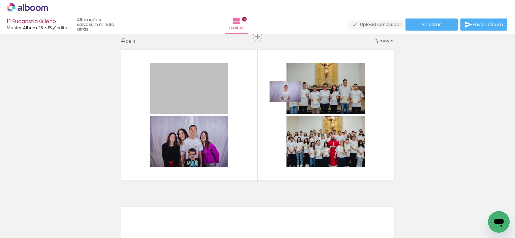
drag, startPoint x: 188, startPoint y: 90, endPoint x: 301, endPoint y: 90, distance: 112.5
click at [0, 0] on slot at bounding box center [0, 0] width 0 height 0
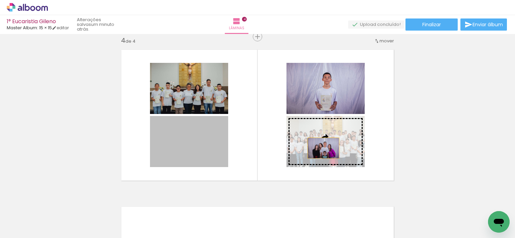
drag, startPoint x: 190, startPoint y: 135, endPoint x: 331, endPoint y: 149, distance: 141.8
click at [0, 0] on slot at bounding box center [0, 0] width 0 height 0
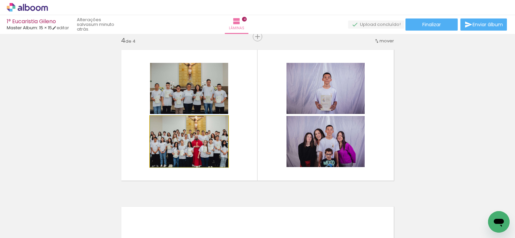
click at [198, 157] on quentale-photo at bounding box center [189, 141] width 78 height 51
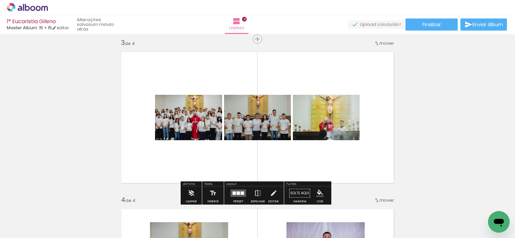
scroll to position [345, 0]
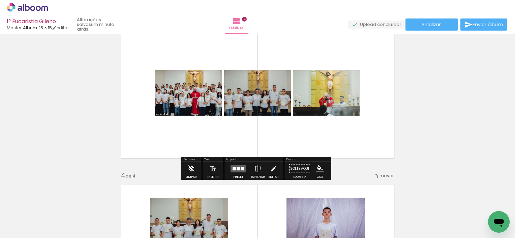
click at [188, 168] on iron-icon at bounding box center [191, 168] width 7 height 13
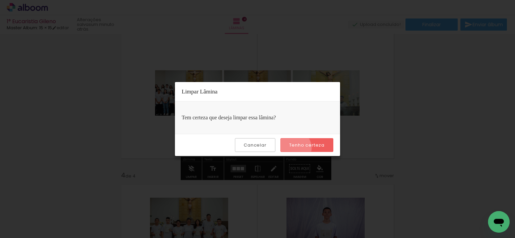
click at [0, 0] on slot "Tenho certeza" at bounding box center [0, 0] width 0 height 0
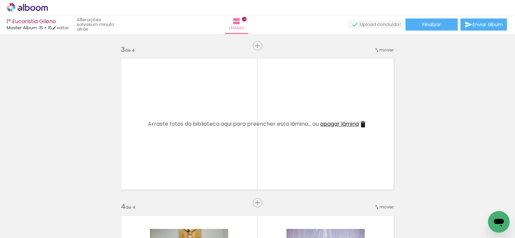
scroll to position [0, 82]
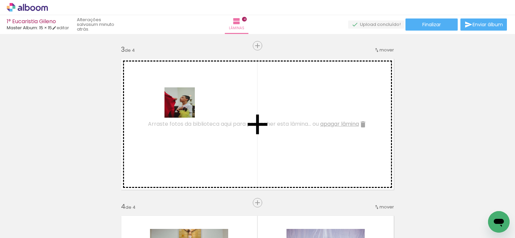
drag, startPoint x: 176, startPoint y: 222, endPoint x: 185, endPoint y: 108, distance: 114.5
click at [185, 108] on quentale-workspace at bounding box center [257, 119] width 515 height 238
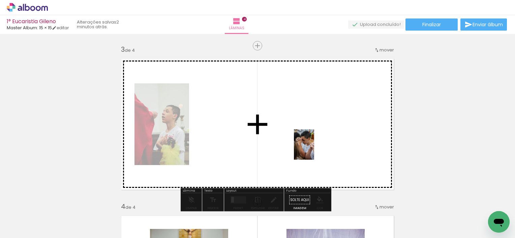
drag, startPoint x: 108, startPoint y: 216, endPoint x: 318, endPoint y: 144, distance: 222.1
click at [318, 144] on quentale-workspace at bounding box center [257, 119] width 515 height 238
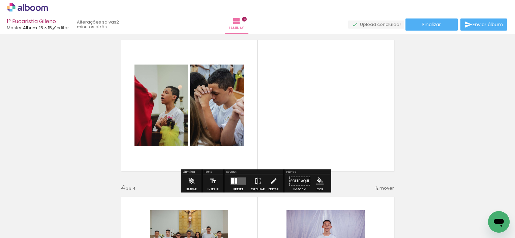
scroll to position [333, 0]
click at [234, 181] on div at bounding box center [235, 182] width 3 height 6
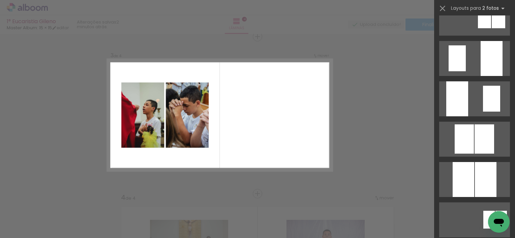
scroll to position [303, 0]
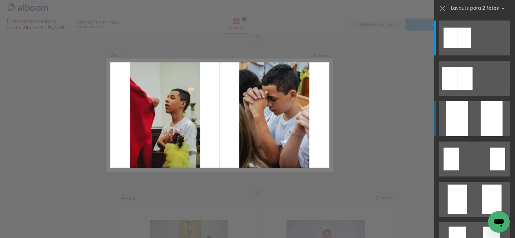
scroll to position [71, 0]
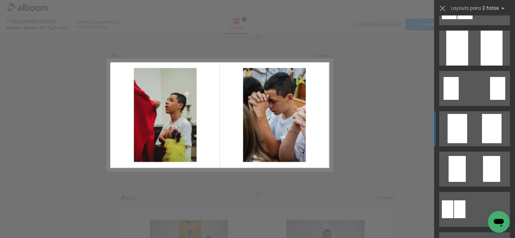
click at [467, 25] on quentale-layouter at bounding box center [474, 7] width 71 height 35
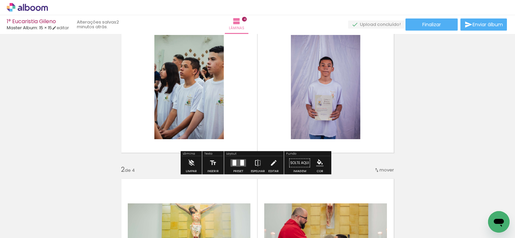
scroll to position [38, 0]
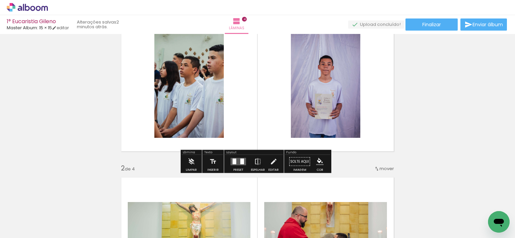
drag, startPoint x: 304, startPoint y: 133, endPoint x: 233, endPoint y: 164, distance: 78.0
click at [233, 164] on div at bounding box center [234, 162] width 4 height 6
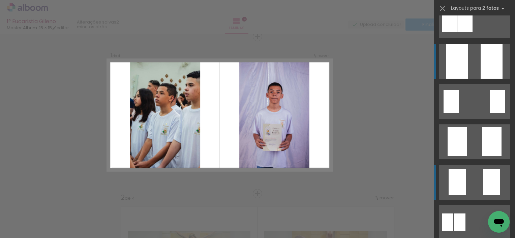
scroll to position [58, 0]
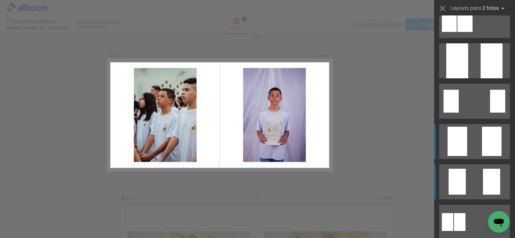
click at [474, 38] on quentale-layouter at bounding box center [474, 20] width 71 height 35
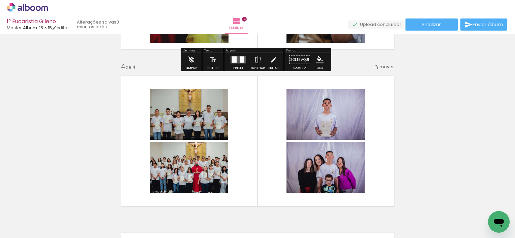
scroll to position [458, 0]
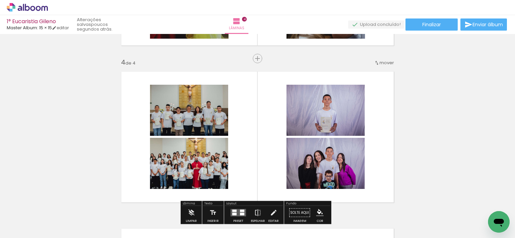
click at [319, 114] on quentale-photo at bounding box center [325, 110] width 78 height 51
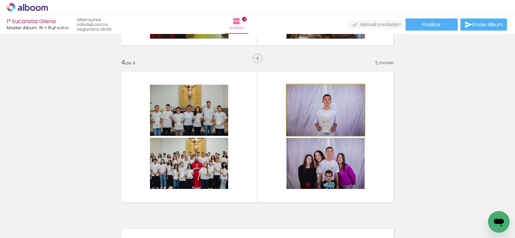
click at [319, 114] on quentale-photo at bounding box center [325, 110] width 78 height 51
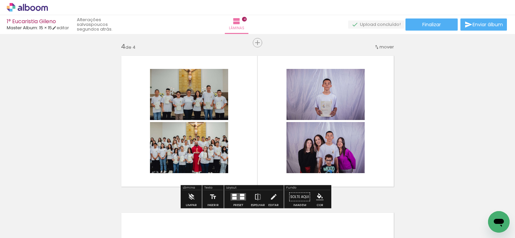
scroll to position [475, 0]
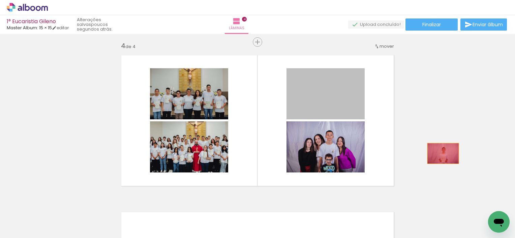
drag, startPoint x: 307, startPoint y: 97, endPoint x: 441, endPoint y: 160, distance: 147.5
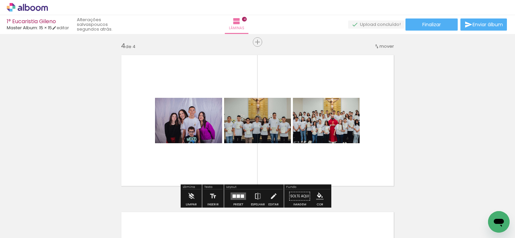
click at [235, 193] on quentale-layouter at bounding box center [237, 196] width 15 height 7
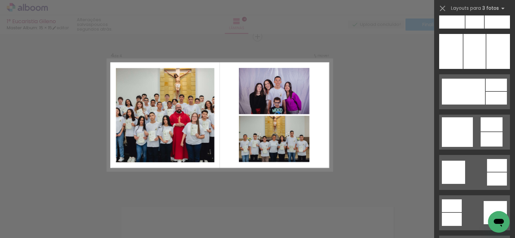
scroll to position [1773, 0]
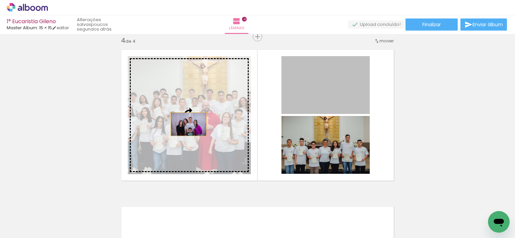
drag, startPoint x: 326, startPoint y: 96, endPoint x: 187, endPoint y: 124, distance: 141.9
click at [0, 0] on slot at bounding box center [0, 0] width 0 height 0
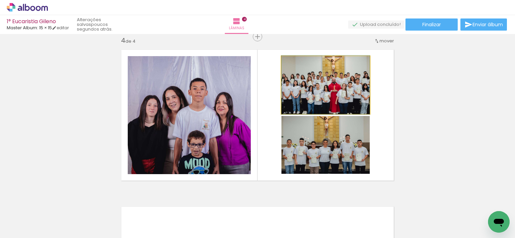
click at [331, 94] on quentale-photo at bounding box center [325, 85] width 88 height 58
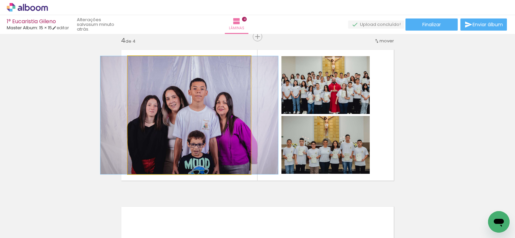
click at [197, 113] on quentale-photo at bounding box center [189, 115] width 123 height 118
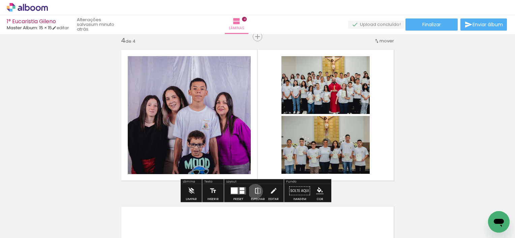
click at [254, 192] on iron-icon at bounding box center [257, 191] width 7 height 13
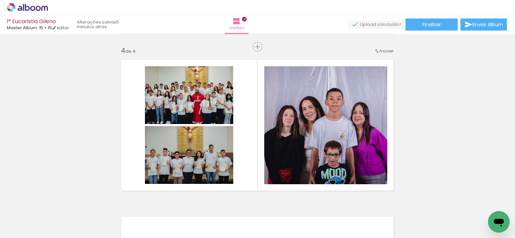
scroll to position [0, 146]
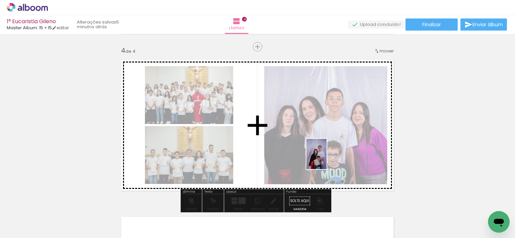
drag, startPoint x: 457, startPoint y: 223, endPoint x: 326, endPoint y: 159, distance: 144.9
click at [326, 159] on quentale-workspace at bounding box center [257, 119] width 515 height 238
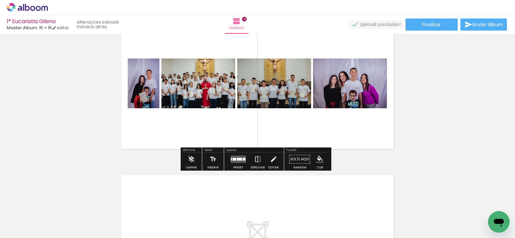
scroll to position [517, 0]
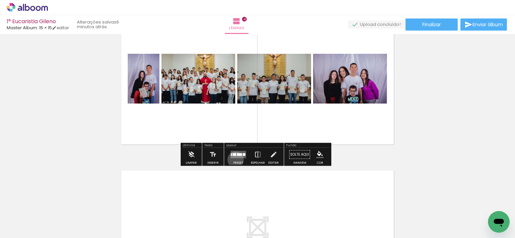
click at [234, 160] on div at bounding box center [238, 154] width 18 height 13
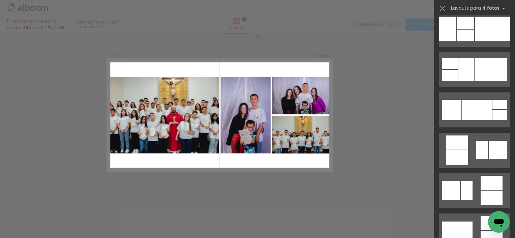
scroll to position [1990, 0]
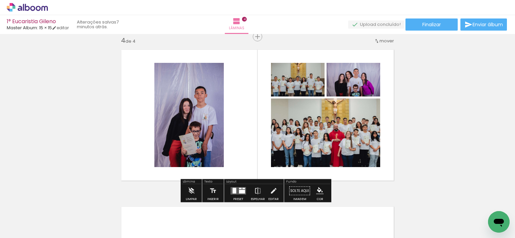
click at [235, 195] on div at bounding box center [238, 191] width 18 height 13
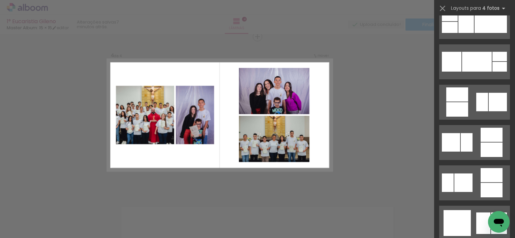
scroll to position [2038, 0]
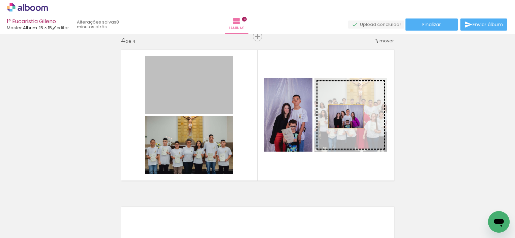
drag, startPoint x: 200, startPoint y: 76, endPoint x: 354, endPoint y: 120, distance: 160.7
click at [0, 0] on slot at bounding box center [0, 0] width 0 height 0
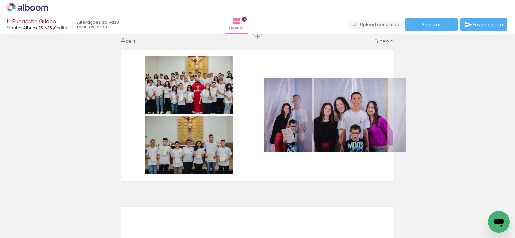
click at [354, 120] on quentale-photo at bounding box center [350, 114] width 72 height 73
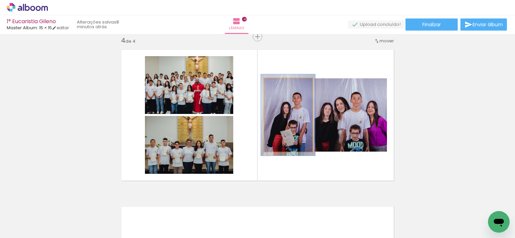
type paper-slider "111"
click at [280, 85] on div at bounding box center [282, 86] width 6 height 6
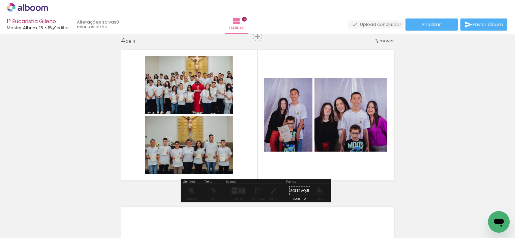
drag, startPoint x: 287, startPoint y: 124, endPoint x: 284, endPoint y: 100, distance: 24.5
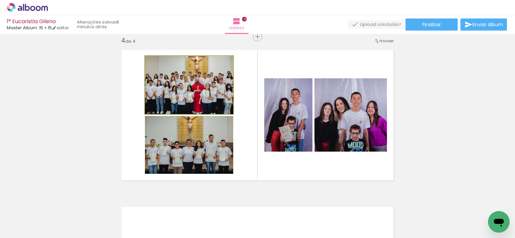
click at [176, 98] on quentale-photo at bounding box center [189, 85] width 88 height 58
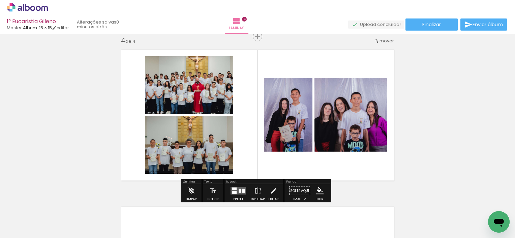
click at [186, 146] on quentale-photo at bounding box center [189, 145] width 88 height 58
click at [117, 144] on quentale-layouter at bounding box center [258, 115] width 282 height 140
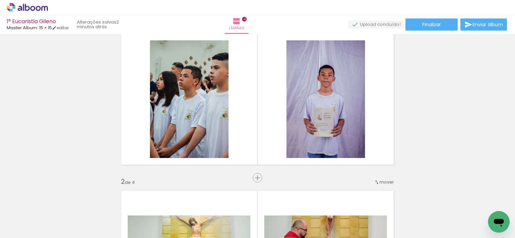
scroll to position [0, 0]
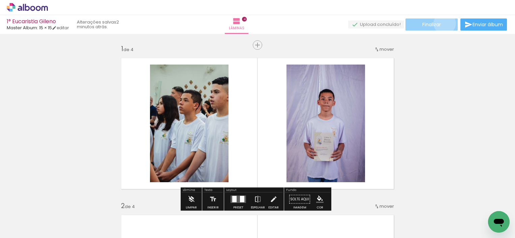
click at [442, 23] on paper-button "Finalizar" at bounding box center [431, 25] width 52 height 12
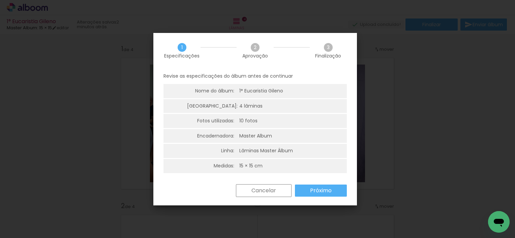
scroll to position [1, 0]
click at [308, 193] on paper-button "Próximo" at bounding box center [321, 190] width 52 height 12
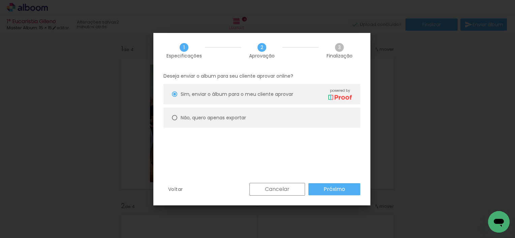
click at [0, 0] on slot "Não, quero apenas exportar" at bounding box center [0, 0] width 0 height 0
type paper-radio-button "on"
click at [331, 194] on paper-button "Próximo" at bounding box center [334, 190] width 52 height 12
type input "Alta, 300 DPI"
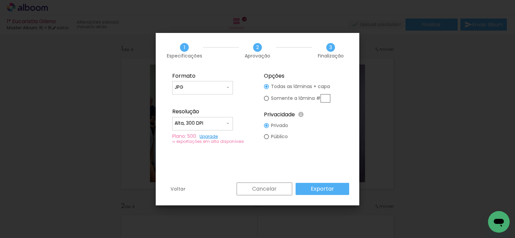
click at [199, 87] on input "JPG" at bounding box center [199, 87] width 51 height 7
click at [199, 87] on paper-item "JPG" at bounding box center [202, 86] width 61 height 13
click at [0, 0] on slot "Exportar" at bounding box center [0, 0] width 0 height 0
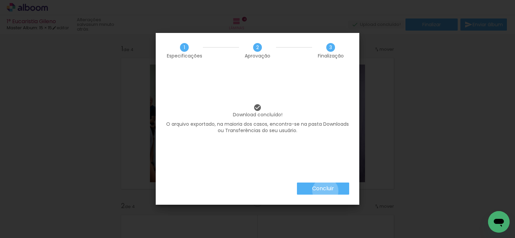
click at [0, 0] on slot "Concluir" at bounding box center [0, 0] width 0 height 0
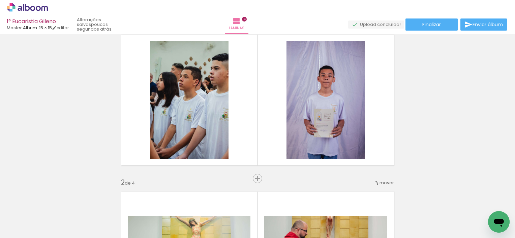
scroll to position [0, 0]
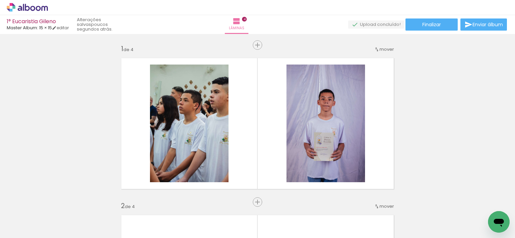
click at [30, 9] on icon at bounding box center [27, 7] width 41 height 9
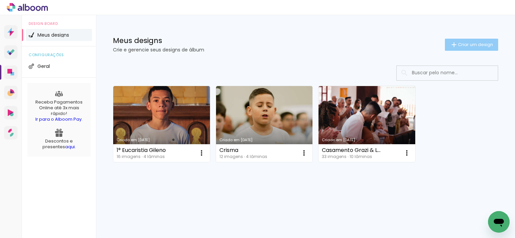
click at [459, 45] on span "Criar um design" at bounding box center [475, 44] width 35 height 4
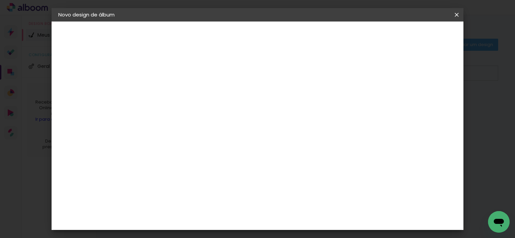
click at [168, 94] on input at bounding box center [168, 90] width 0 height 10
type input "1° Eucaristia"
type paper-input "1° Eucaristia"
type input "1° Eucaristia Davi Enzo"
type paper-input "1° Eucaristia Davi Enzo"
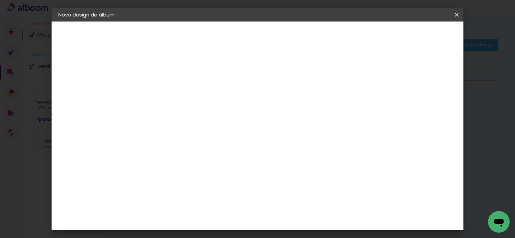
click at [0, 0] on slot "Avançar" at bounding box center [0, 0] width 0 height 0
click at [210, 124] on input at bounding box center [186, 128] width 68 height 8
type input "a"
type input "mas"
type paper-input "mas"
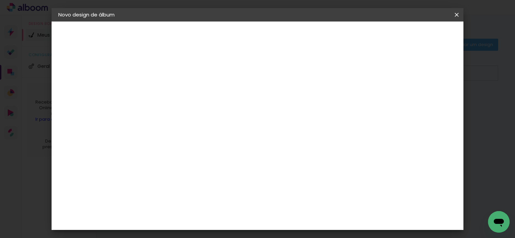
click at [183, 176] on div "Master Album" at bounding box center [173, 178] width 19 height 11
click at [0, 0] on slot "Avançar" at bounding box center [0, 0] width 0 height 0
click at [214, 208] on span "15 × 15" at bounding box center [198, 217] width 31 height 18
click at [0, 0] on slot "Avançar" at bounding box center [0, 0] width 0 height 0
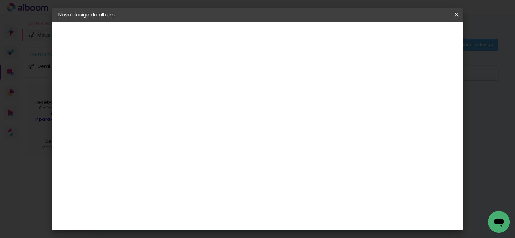
click at [345, 75] on paper-checkbox "Mostrar sangria" at bounding box center [319, 73] width 51 height 8
type paper-checkbox "on"
click at [338, 36] on span "Iniciar design" at bounding box center [323, 35] width 31 height 5
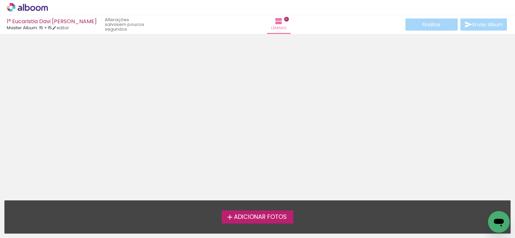
click at [270, 215] on span "Adicionar Fotos" at bounding box center [260, 218] width 53 height 6
click at [0, 0] on input "file" at bounding box center [0, 0] width 0 height 0
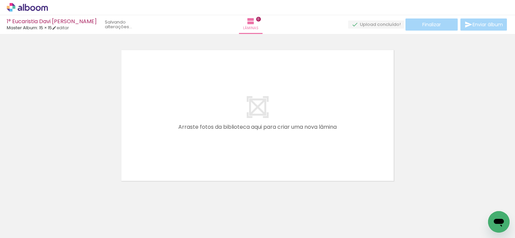
scroll to position [8, 0]
click at [27, 226] on span "Adicionar Fotos" at bounding box center [24, 229] width 20 height 7
click at [0, 0] on input "file" at bounding box center [0, 0] width 0 height 0
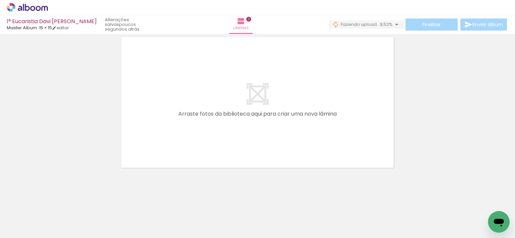
scroll to position [0, 0]
click at [65, 224] on div at bounding box center [67, 215] width 22 height 33
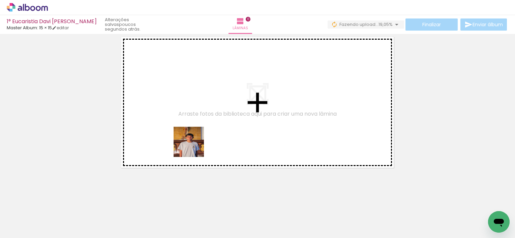
drag, startPoint x: 65, startPoint y: 224, endPoint x: 201, endPoint y: 138, distance: 160.6
click at [201, 138] on quentale-workspace at bounding box center [257, 119] width 515 height 238
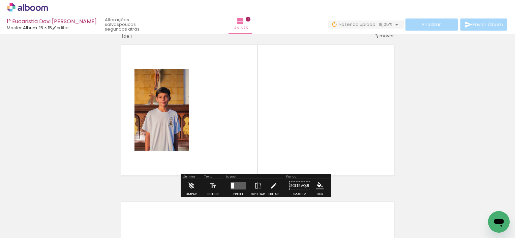
scroll to position [8, 0]
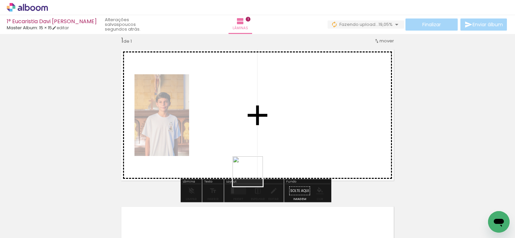
drag, startPoint x: 108, startPoint y: 223, endPoint x: 325, endPoint y: 156, distance: 227.4
click at [325, 156] on quentale-workspace at bounding box center [257, 119] width 515 height 238
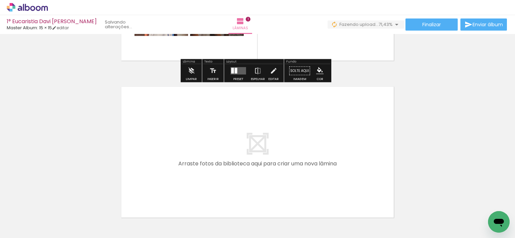
scroll to position [178, 0]
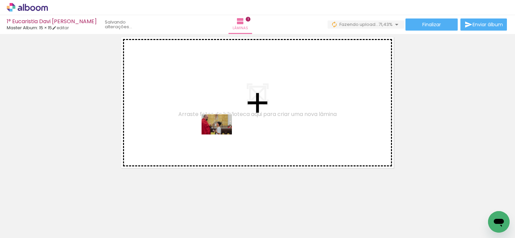
drag, startPoint x: 334, startPoint y: 218, endPoint x: 222, endPoint y: 135, distance: 139.7
click at [222, 135] on quentale-workspace at bounding box center [257, 119] width 515 height 238
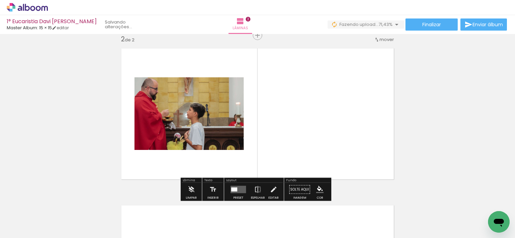
scroll to position [166, 0]
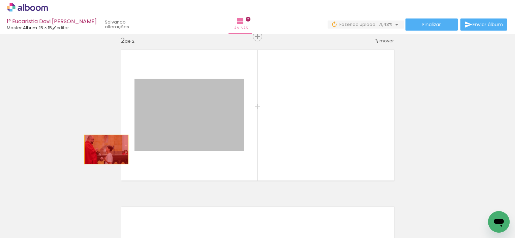
drag, startPoint x: 197, startPoint y: 138, endPoint x: 104, endPoint y: 150, distance: 94.4
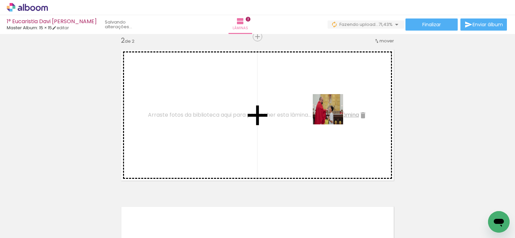
drag, startPoint x: 372, startPoint y: 222, endPoint x: 328, endPoint y: 107, distance: 123.4
click at [328, 107] on quentale-workspace at bounding box center [257, 119] width 515 height 238
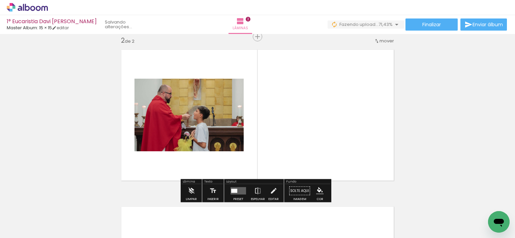
drag, startPoint x: 290, startPoint y: 221, endPoint x: 301, endPoint y: 208, distance: 16.7
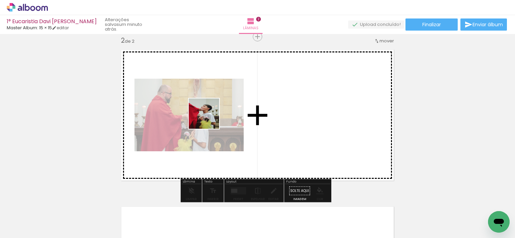
drag, startPoint x: 301, startPoint y: 208, endPoint x: 205, endPoint y: 118, distance: 131.3
click at [205, 118] on quentale-workspace at bounding box center [257, 119] width 515 height 238
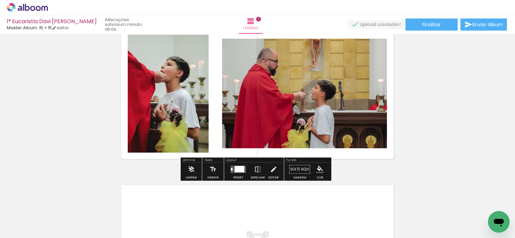
scroll to position [187, 0]
click at [240, 166] on div at bounding box center [239, 169] width 10 height 6
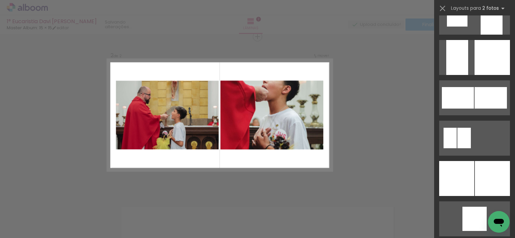
scroll to position [790, 0]
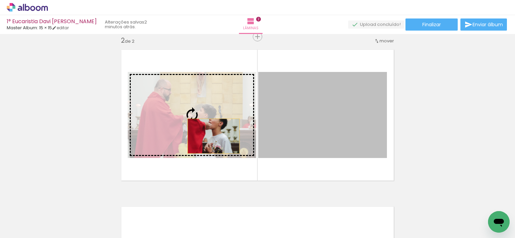
drag, startPoint x: 332, startPoint y: 142, endPoint x: 211, endPoint y: 136, distance: 121.4
click at [0, 0] on slot at bounding box center [0, 0] width 0 height 0
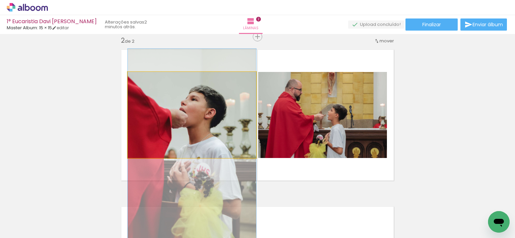
drag, startPoint x: 234, startPoint y: 124, endPoint x: 233, endPoint y: 154, distance: 29.3
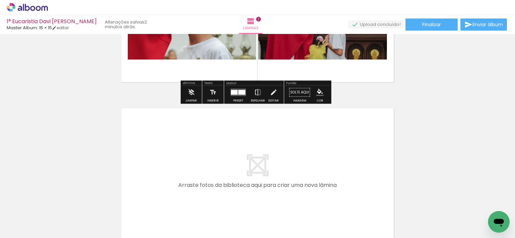
scroll to position [311, 0]
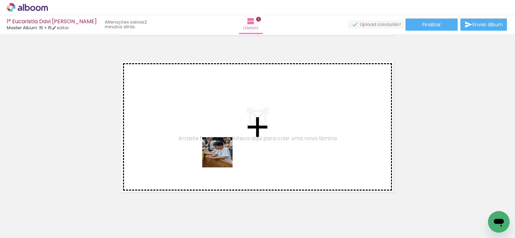
drag, startPoint x: 223, startPoint y: 216, endPoint x: 225, endPoint y: 140, distance: 76.5
click at [225, 140] on quentale-workspace at bounding box center [257, 119] width 515 height 238
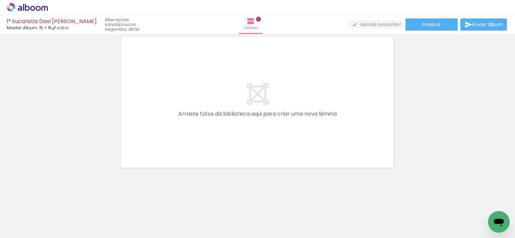
scroll to position [0, 334]
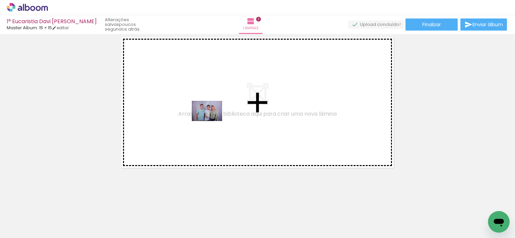
drag, startPoint x: 224, startPoint y: 218, endPoint x: 212, endPoint y: 121, distance: 97.7
click at [212, 121] on quentale-workspace at bounding box center [257, 119] width 515 height 238
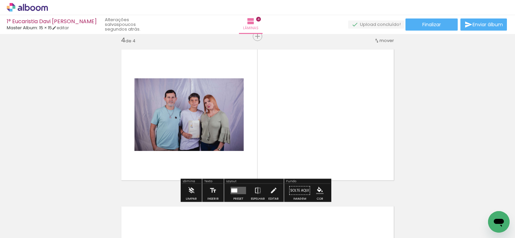
scroll to position [480, 0]
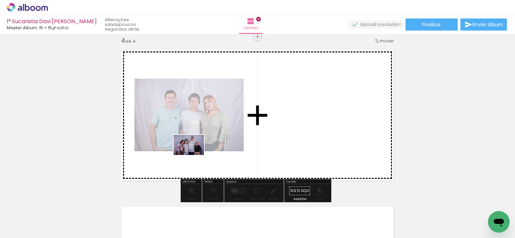
drag, startPoint x: 274, startPoint y: 217, endPoint x: 194, endPoint y: 156, distance: 100.9
click at [194, 156] on quentale-workspace at bounding box center [257, 119] width 515 height 238
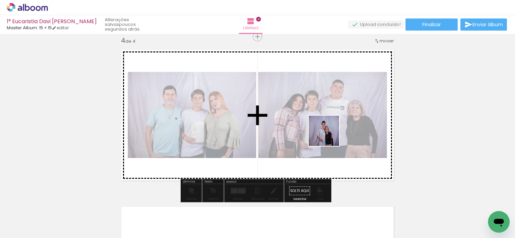
drag, startPoint x: 386, startPoint y: 224, endPoint x: 329, endPoint y: 137, distance: 103.7
click at [329, 137] on quentale-workspace at bounding box center [257, 119] width 515 height 238
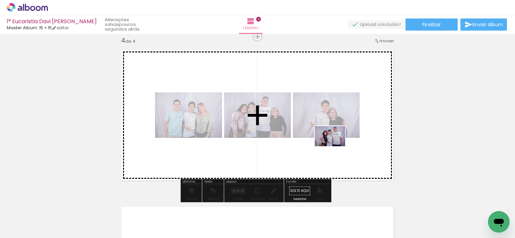
drag, startPoint x: 414, startPoint y: 211, endPoint x: 334, endPoint y: 147, distance: 102.2
click at [334, 147] on quentale-workspace at bounding box center [257, 119] width 515 height 238
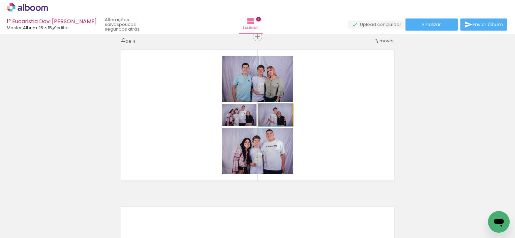
click at [288, 120] on quentale-photo at bounding box center [275, 115] width 34 height 22
drag, startPoint x: 288, startPoint y: 120, endPoint x: 437, endPoint y: 137, distance: 149.9
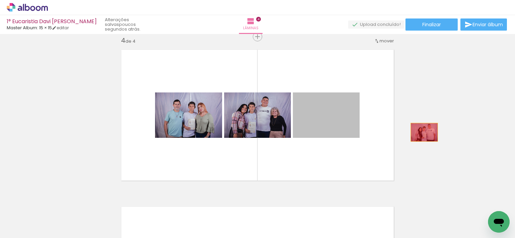
drag, startPoint x: 318, startPoint y: 118, endPoint x: 424, endPoint y: 132, distance: 106.8
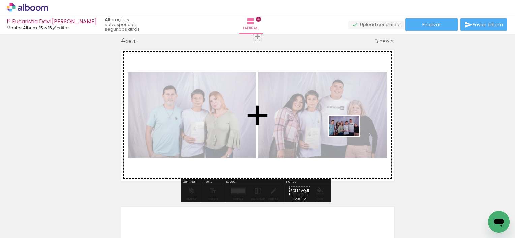
drag, startPoint x: 477, startPoint y: 223, endPoint x: 349, endPoint y: 136, distance: 154.3
click at [349, 136] on quentale-workspace at bounding box center [257, 119] width 515 height 238
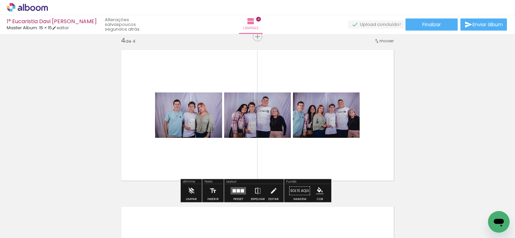
click at [240, 192] on div at bounding box center [241, 191] width 3 height 3
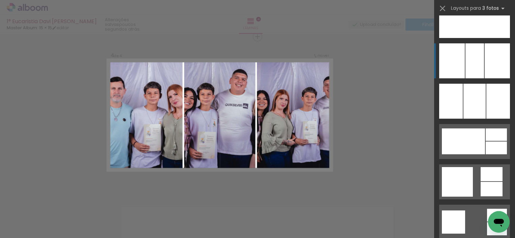
scroll to position [1758, 0]
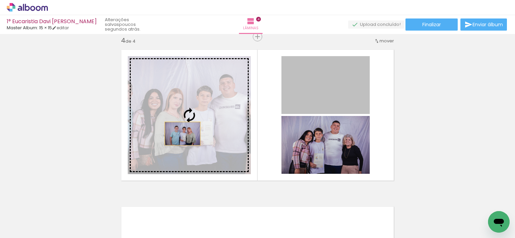
drag, startPoint x: 321, startPoint y: 95, endPoint x: 181, endPoint y: 134, distance: 145.3
click at [0, 0] on slot at bounding box center [0, 0] width 0 height 0
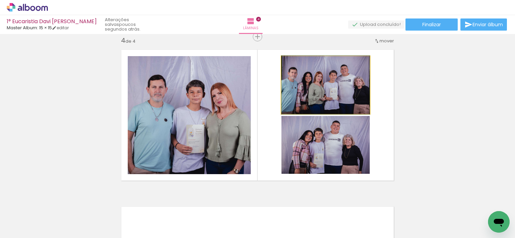
click at [336, 86] on quentale-photo at bounding box center [325, 85] width 88 height 58
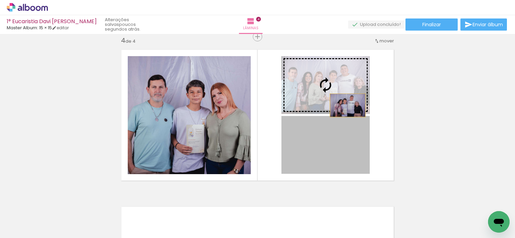
drag, startPoint x: 346, startPoint y: 145, endPoint x: 345, endPoint y: 105, distance: 39.8
click at [0, 0] on slot at bounding box center [0, 0] width 0 height 0
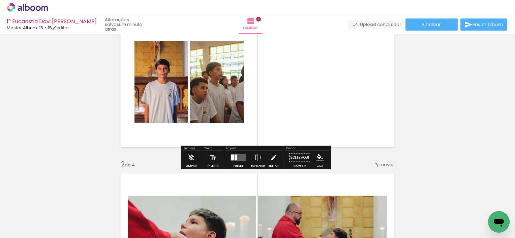
scroll to position [131, 0]
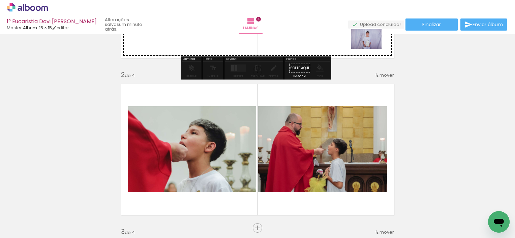
drag, startPoint x: 212, startPoint y: 214, endPoint x: 372, endPoint y: 46, distance: 231.8
click at [371, 47] on quentale-workspace at bounding box center [257, 119] width 515 height 238
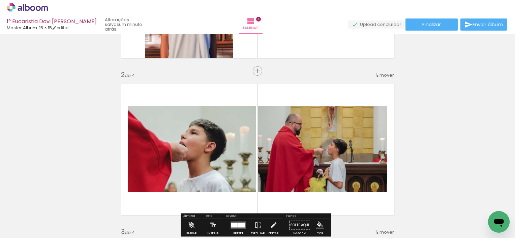
scroll to position [0, 0]
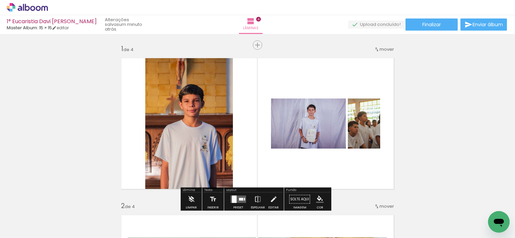
click at [322, 137] on quentale-photo at bounding box center [308, 124] width 75 height 50
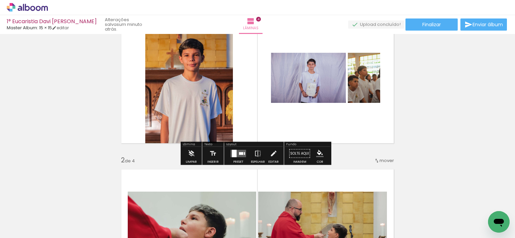
scroll to position [47, 0]
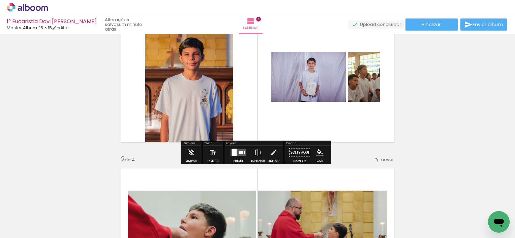
click at [317, 89] on quentale-photo at bounding box center [308, 77] width 75 height 50
click at [240, 156] on quentale-layouter at bounding box center [237, 152] width 15 height 7
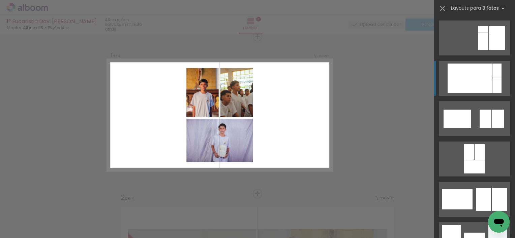
scroll to position [1014, 0]
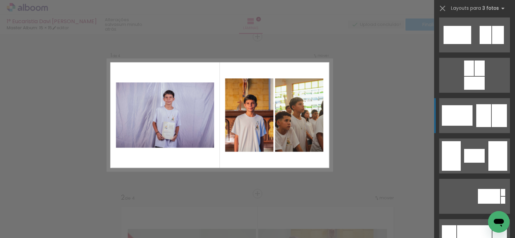
click at [469, 44] on div at bounding box center [457, 35] width 28 height 18
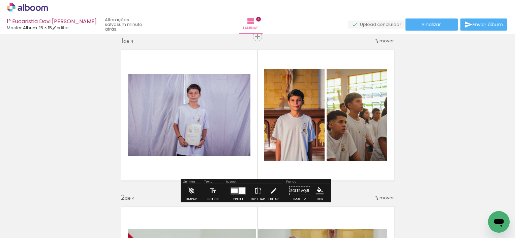
click at [260, 191] on paper-button "Espelhar" at bounding box center [258, 193] width 18 height 17
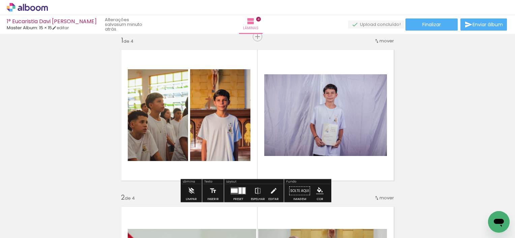
click at [336, 142] on quentale-photo at bounding box center [325, 115] width 123 height 82
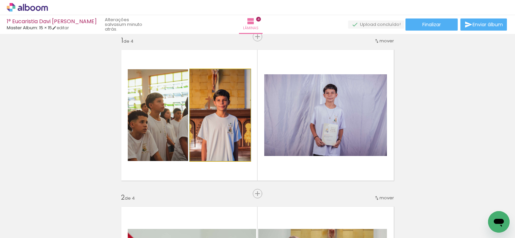
click at [236, 141] on quentale-photo at bounding box center [220, 115] width 60 height 92
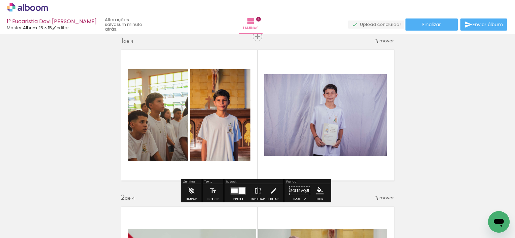
drag, startPoint x: 236, startPoint y: 141, endPoint x: 455, endPoint y: 130, distance: 219.2
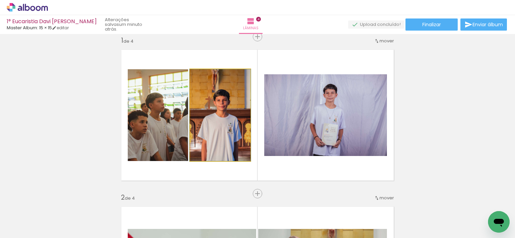
drag, startPoint x: 455, startPoint y: 130, endPoint x: 199, endPoint y: 115, distance: 256.4
click at [199, 115] on quentale-photo at bounding box center [220, 115] width 60 height 92
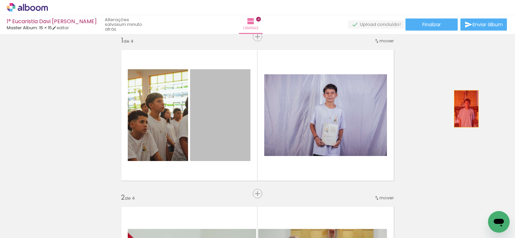
drag, startPoint x: 213, startPoint y: 110, endPoint x: 463, endPoint y: 109, distance: 250.9
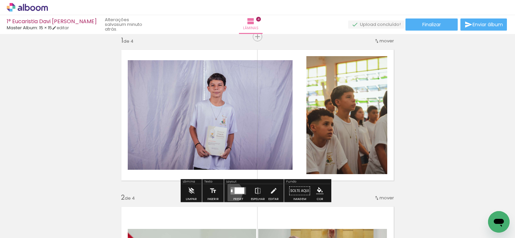
click at [230, 192] on quentale-layouter at bounding box center [237, 191] width 15 height 7
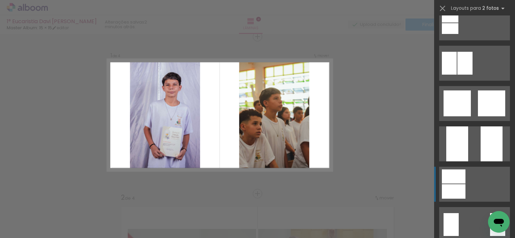
scroll to position [1049, 0]
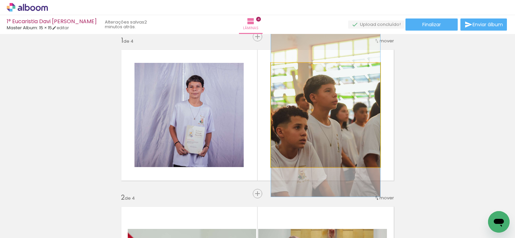
click at [353, 124] on quentale-photo at bounding box center [325, 115] width 109 height 104
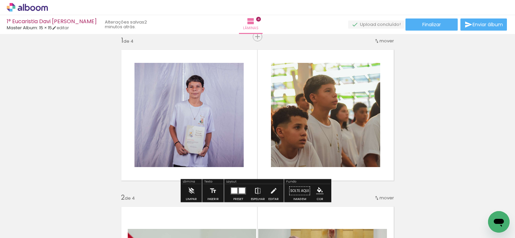
click at [254, 192] on iron-icon at bounding box center [257, 191] width 7 height 13
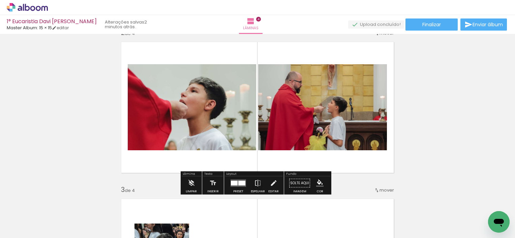
scroll to position [174, 0]
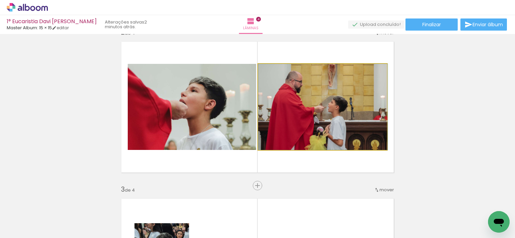
drag, startPoint x: 294, startPoint y: 133, endPoint x: 303, endPoint y: 133, distance: 9.4
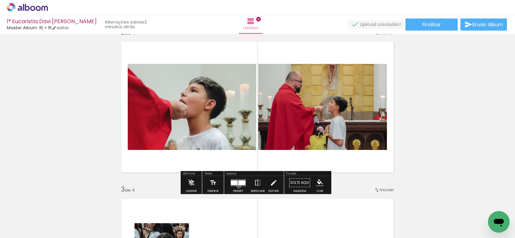
click at [237, 187] on div at bounding box center [238, 182] width 18 height 13
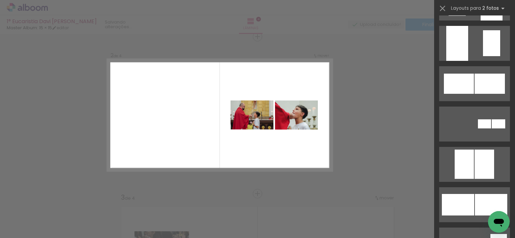
scroll to position [2055, 0]
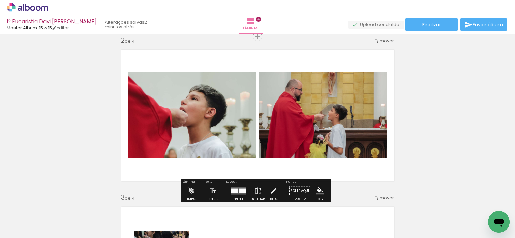
click at [234, 191] on div at bounding box center [234, 191] width 7 height 5
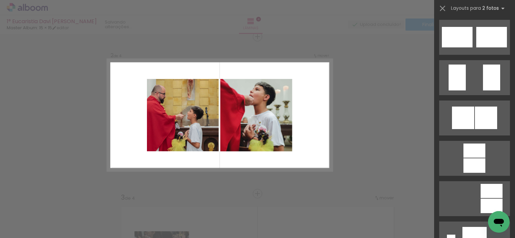
scroll to position [1617, 0]
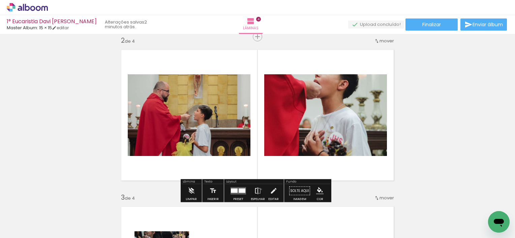
click at [259, 189] on iron-icon at bounding box center [257, 191] width 7 height 13
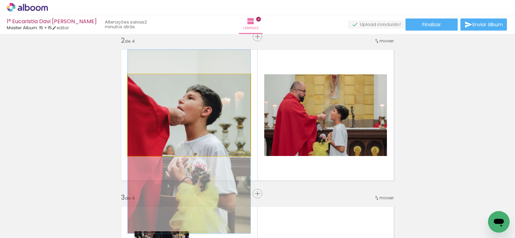
drag, startPoint x: 210, startPoint y: 109, endPoint x: 214, endPoint y: 137, distance: 27.5
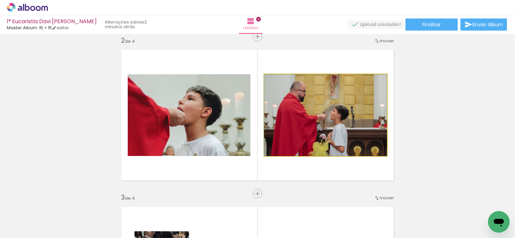
click at [343, 113] on quentale-photo at bounding box center [325, 115] width 123 height 82
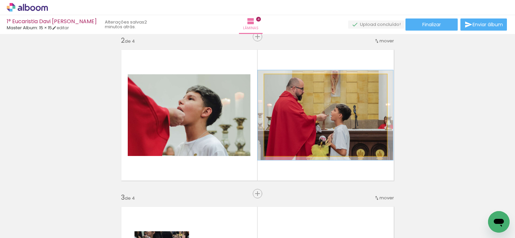
type paper-slider "110"
click at [279, 81] on div at bounding box center [282, 81] width 6 height 6
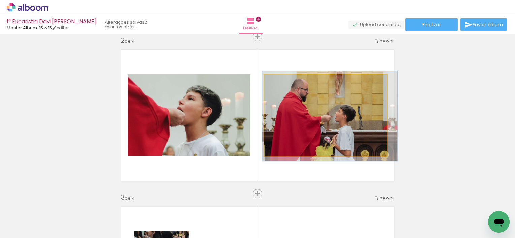
drag, startPoint x: 313, startPoint y: 108, endPoint x: 317, endPoint y: 109, distance: 4.5
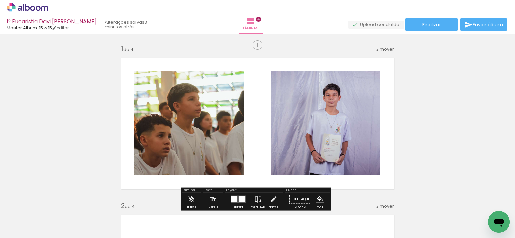
scroll to position [5, 0]
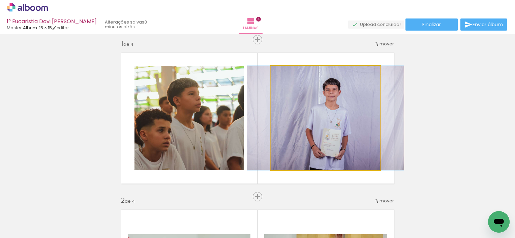
click at [332, 113] on quentale-photo at bounding box center [325, 118] width 109 height 104
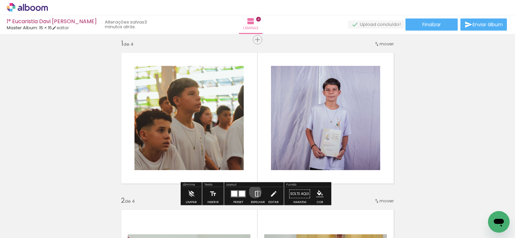
click at [254, 192] on iron-icon at bounding box center [257, 194] width 7 height 13
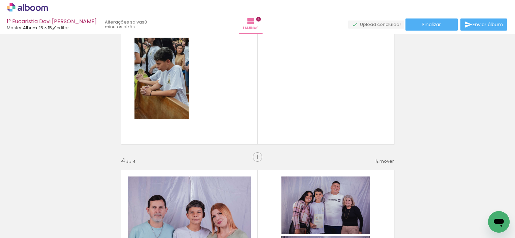
scroll to position [0, 135]
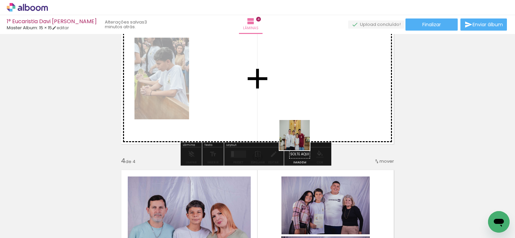
drag, startPoint x: 280, startPoint y: 217, endPoint x: 310, endPoint y: 100, distance: 120.3
click at [310, 100] on quentale-workspace at bounding box center [257, 119] width 515 height 238
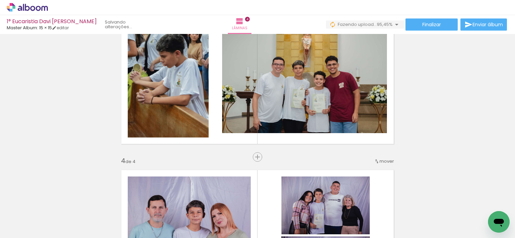
scroll to position [0, 372]
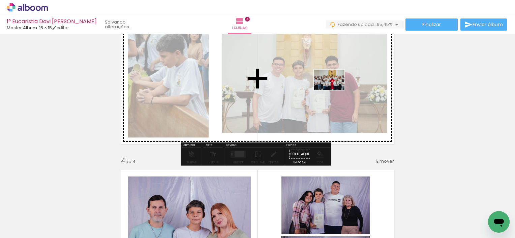
drag, startPoint x: 480, startPoint y: 216, endPoint x: 334, endPoint y: 90, distance: 192.3
click at [334, 90] on quentale-workspace at bounding box center [257, 119] width 515 height 238
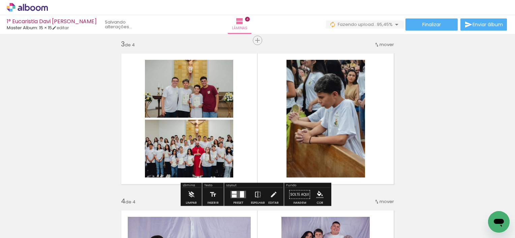
scroll to position [318, 0]
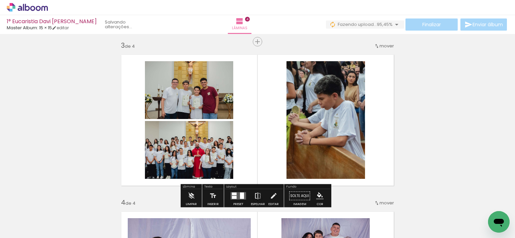
click at [255, 192] on iron-icon at bounding box center [257, 196] width 7 height 13
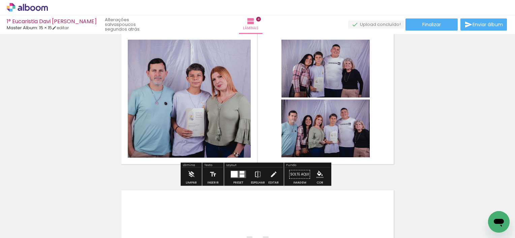
scroll to position [563, 0]
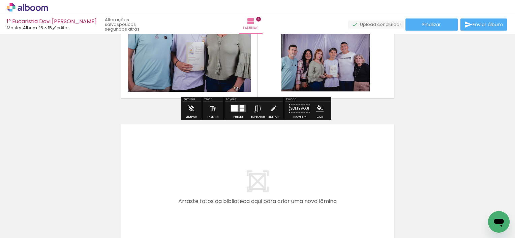
click at [254, 112] on iron-icon at bounding box center [257, 108] width 7 height 13
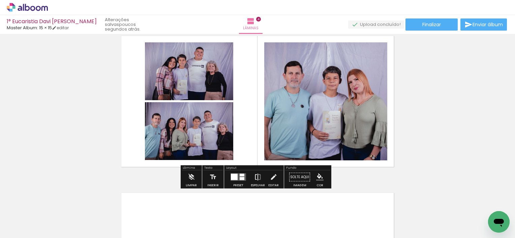
scroll to position [494, 0]
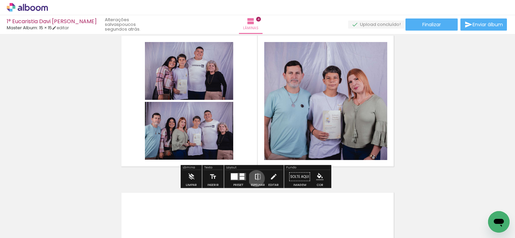
click at [255, 179] on iron-icon at bounding box center [257, 176] width 7 height 13
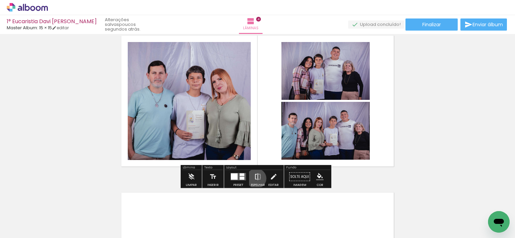
click at [255, 179] on iron-icon at bounding box center [257, 176] width 7 height 13
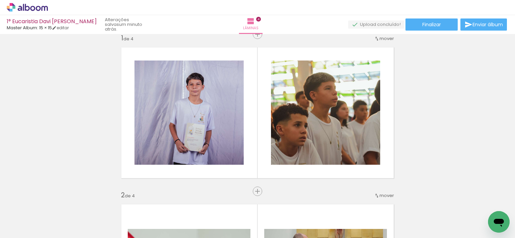
scroll to position [8, 0]
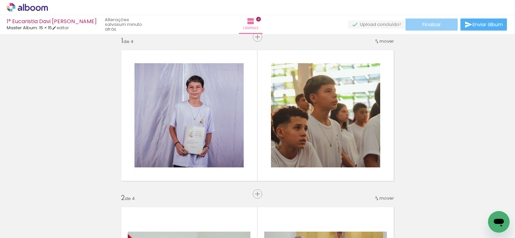
click at [435, 27] on span "Finalizar" at bounding box center [431, 24] width 19 height 5
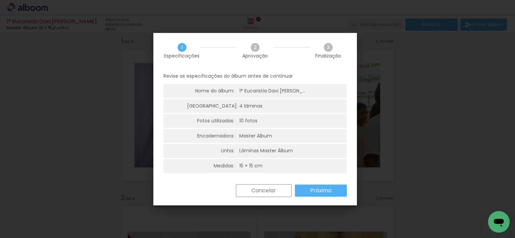
click at [336, 193] on paper-button "Próximo" at bounding box center [321, 191] width 52 height 12
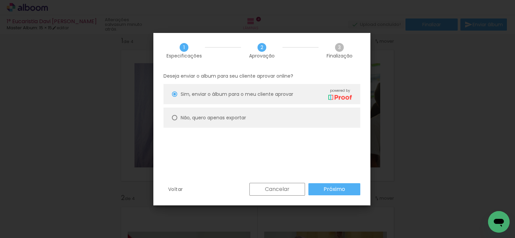
click at [246, 100] on div "Não, quero apenas exportar" at bounding box center [266, 94] width 171 height 12
type paper-radio-button "on"
click at [0, 0] on slot "Próximo" at bounding box center [0, 0] width 0 height 0
type input "Alta, 300 DPI"
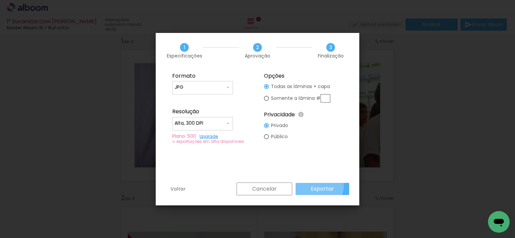
click at [0, 0] on slot "Exportar" at bounding box center [0, 0] width 0 height 0
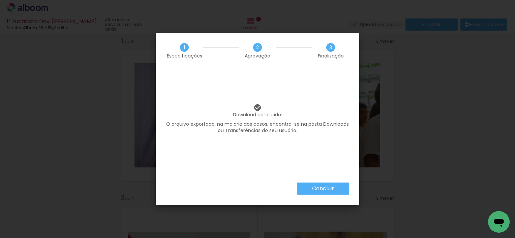
click at [335, 187] on paper-button "Concluir" at bounding box center [323, 189] width 52 height 12
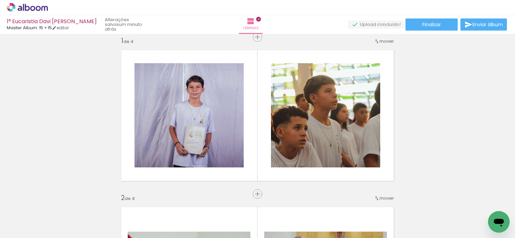
click at [24, 3] on div "› Editor de álbum" at bounding box center [257, 7] width 515 height 15
click at [30, 8] on icon at bounding box center [27, 7] width 41 height 9
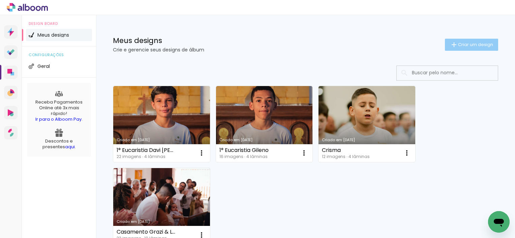
drag, startPoint x: 0, startPoint y: 0, endPoint x: 442, endPoint y: 45, distance: 444.2
click at [445, 45] on paper-button "Criar um design" at bounding box center [471, 45] width 53 height 12
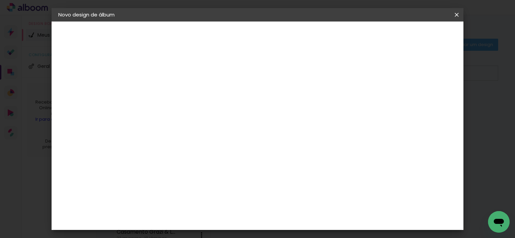
click at [168, 92] on input at bounding box center [168, 90] width 0 height 10
type input "1° Eucaristia -"
type paper-input "1° Eucaristia -"
